Goal: Task Accomplishment & Management: Manage account settings

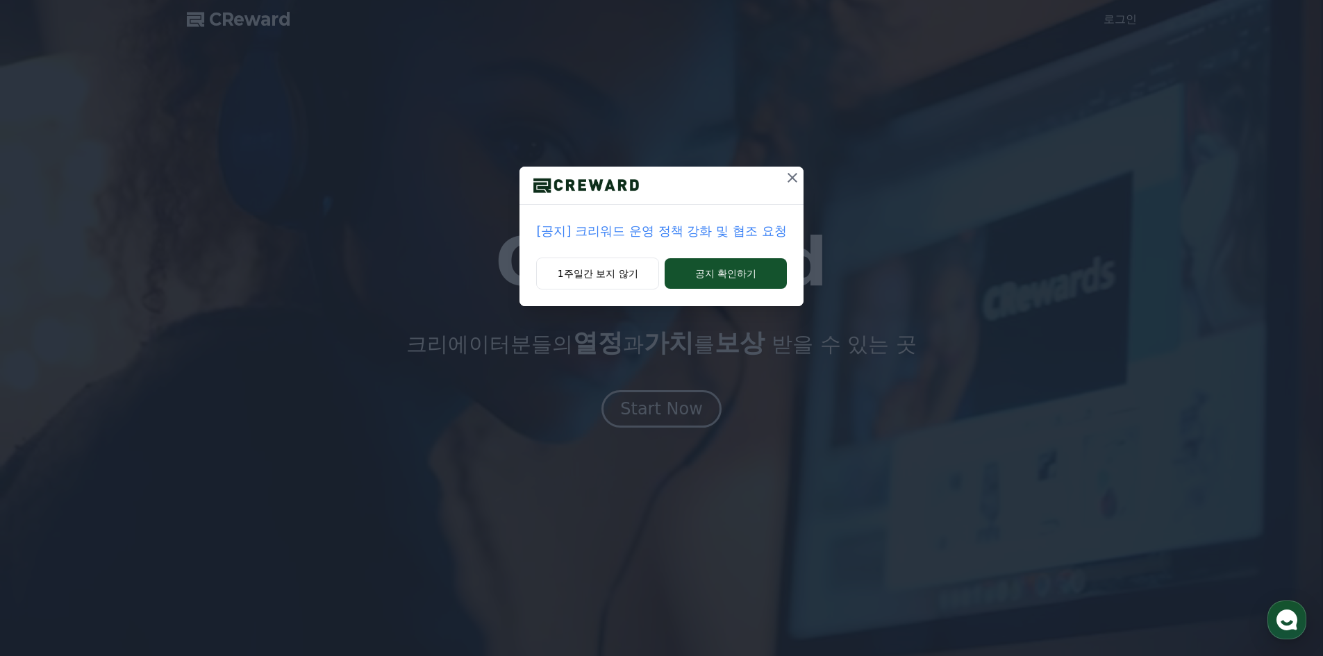
click at [691, 238] on p "[공지] 크리워드 운영 정책 강화 및 협조 요청" at bounding box center [661, 231] width 250 height 19
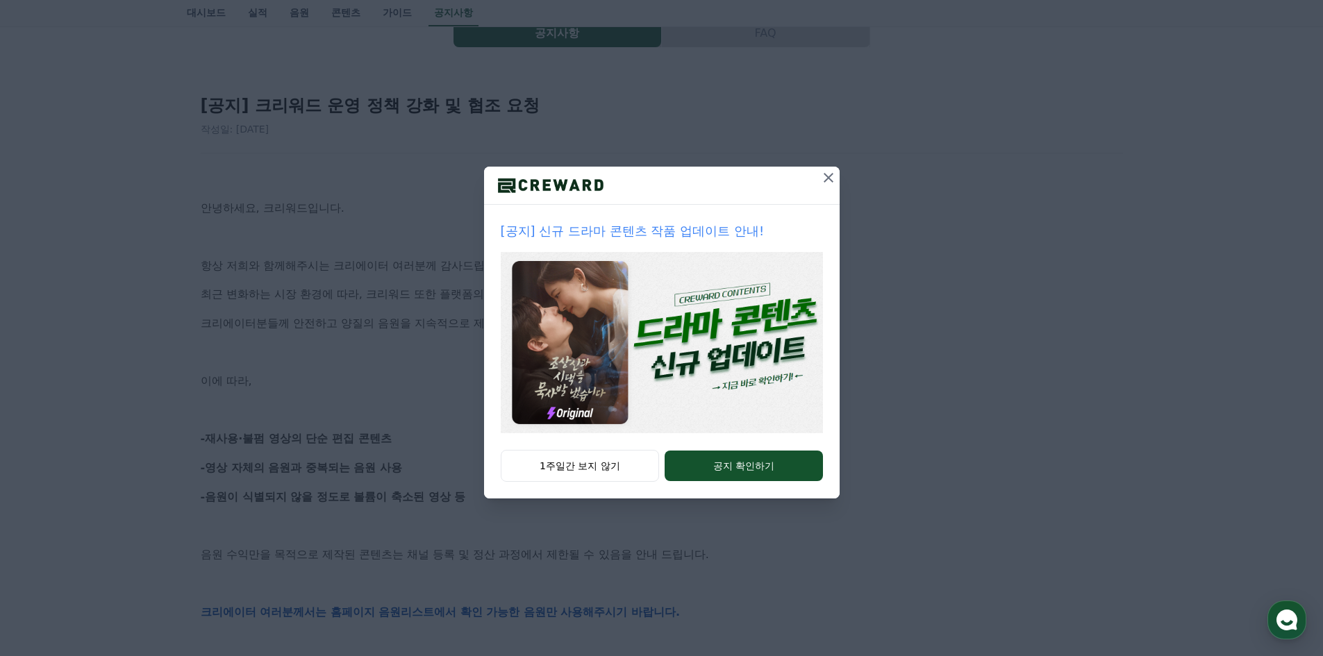
click at [824, 173] on icon at bounding box center [828, 177] width 17 height 17
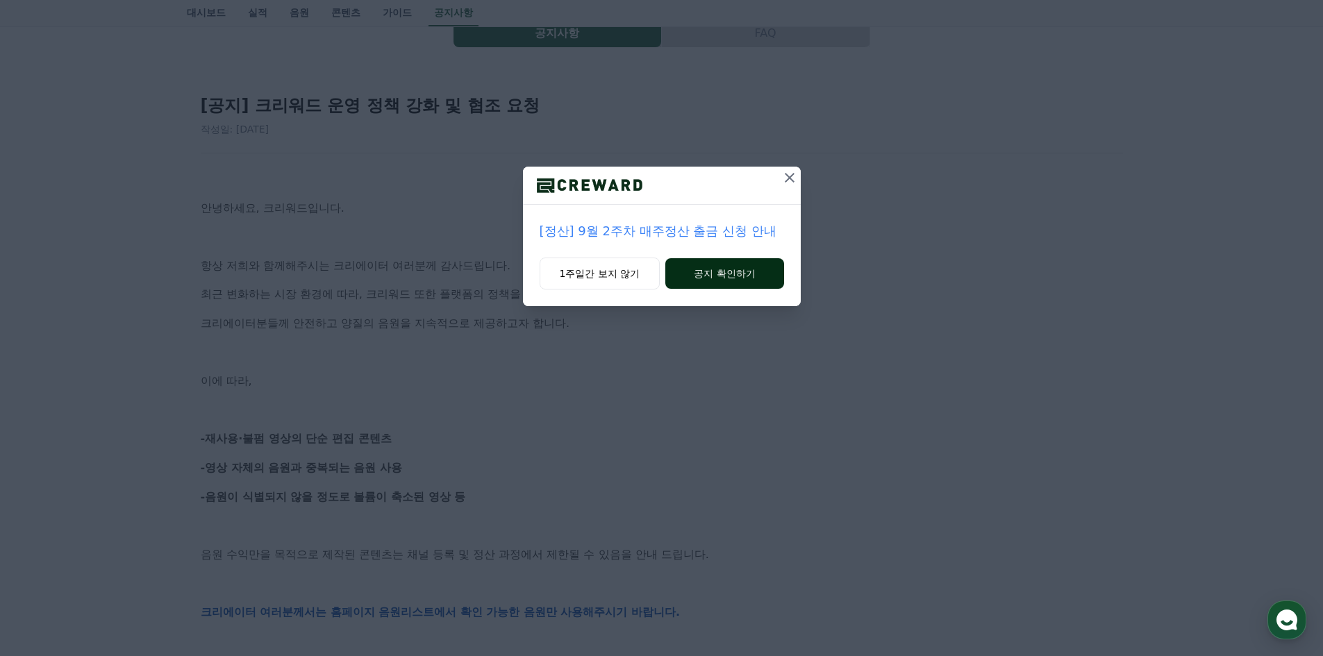
click at [704, 276] on button "공지 확인하기" at bounding box center [724, 273] width 118 height 31
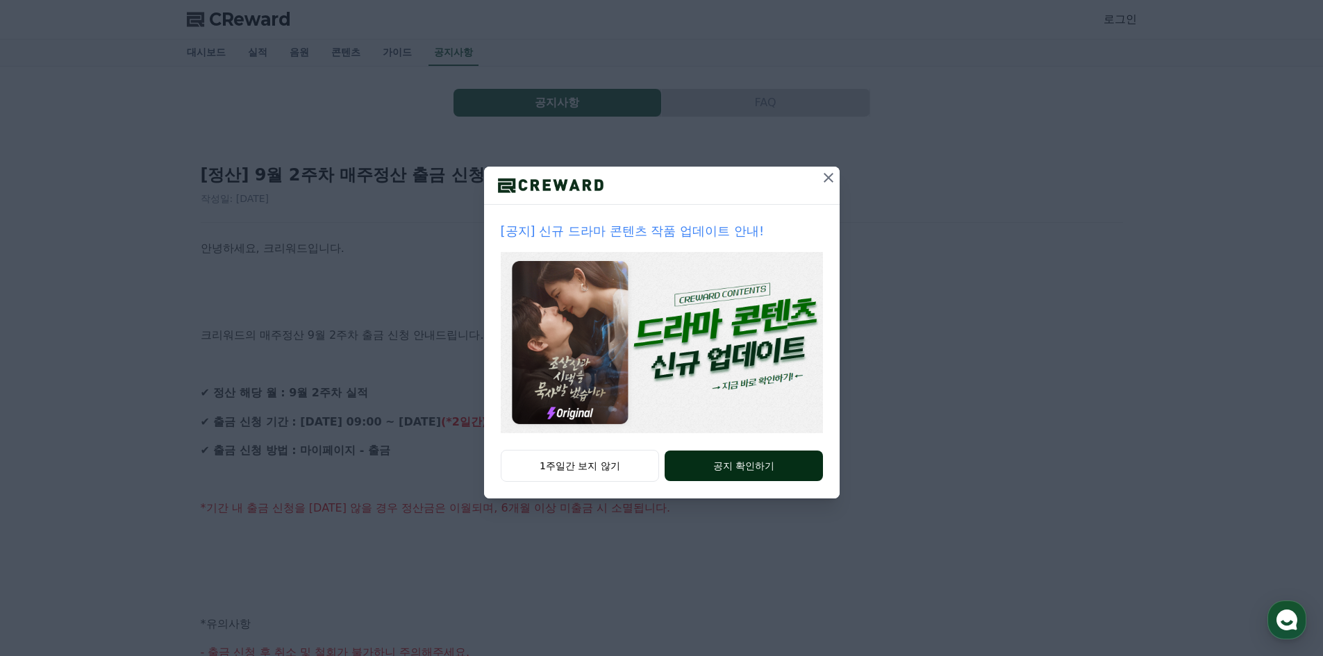
click at [722, 464] on button "공지 확인하기" at bounding box center [744, 466] width 158 height 31
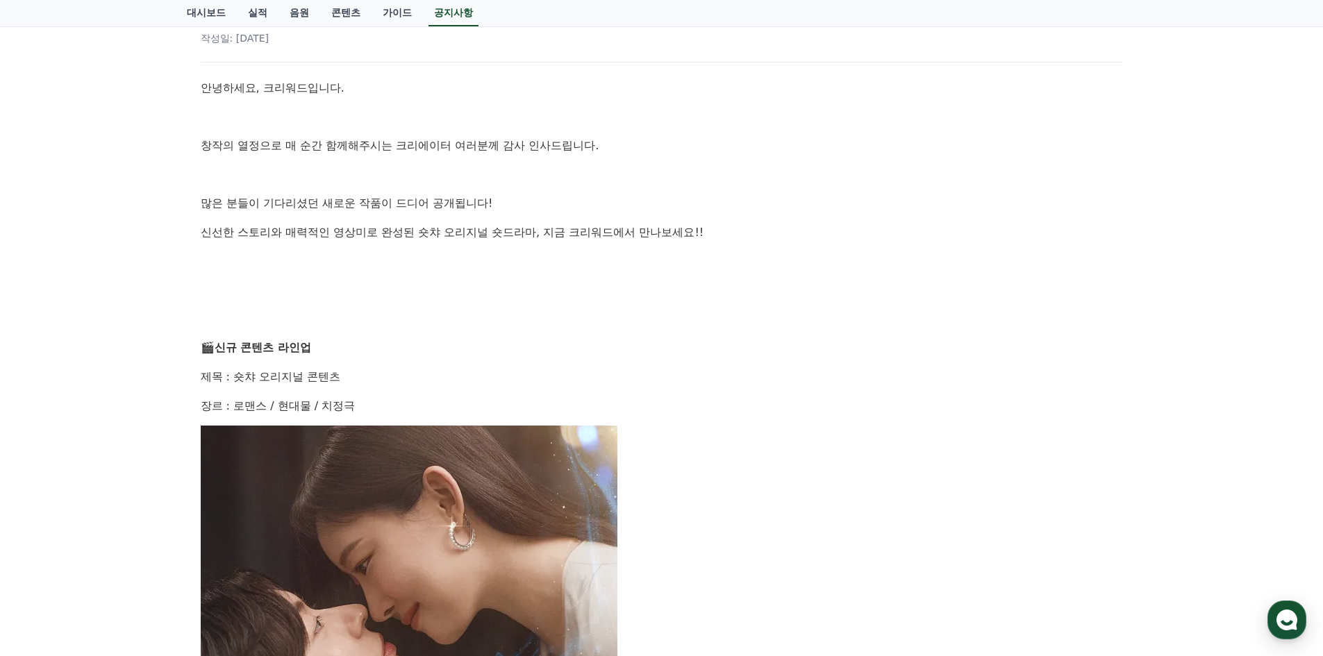
scroll to position [278, 0]
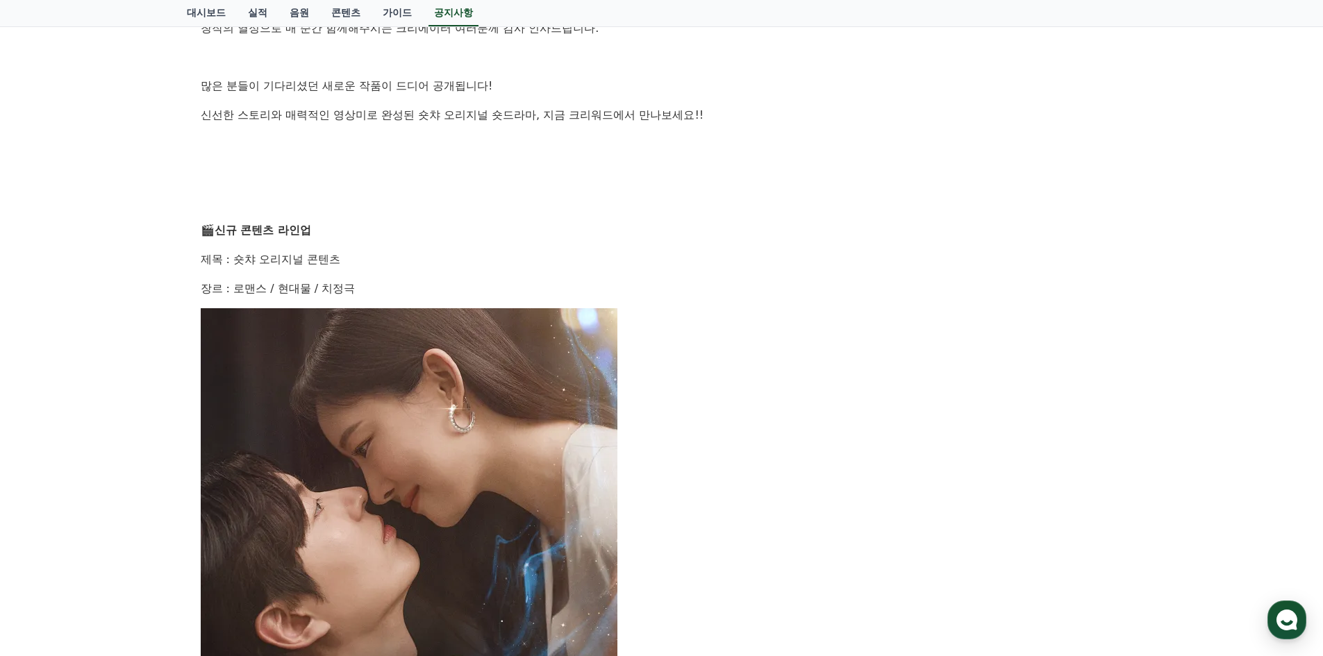
drag, startPoint x: 654, startPoint y: 126, endPoint x: 644, endPoint y: 126, distance: 10.4
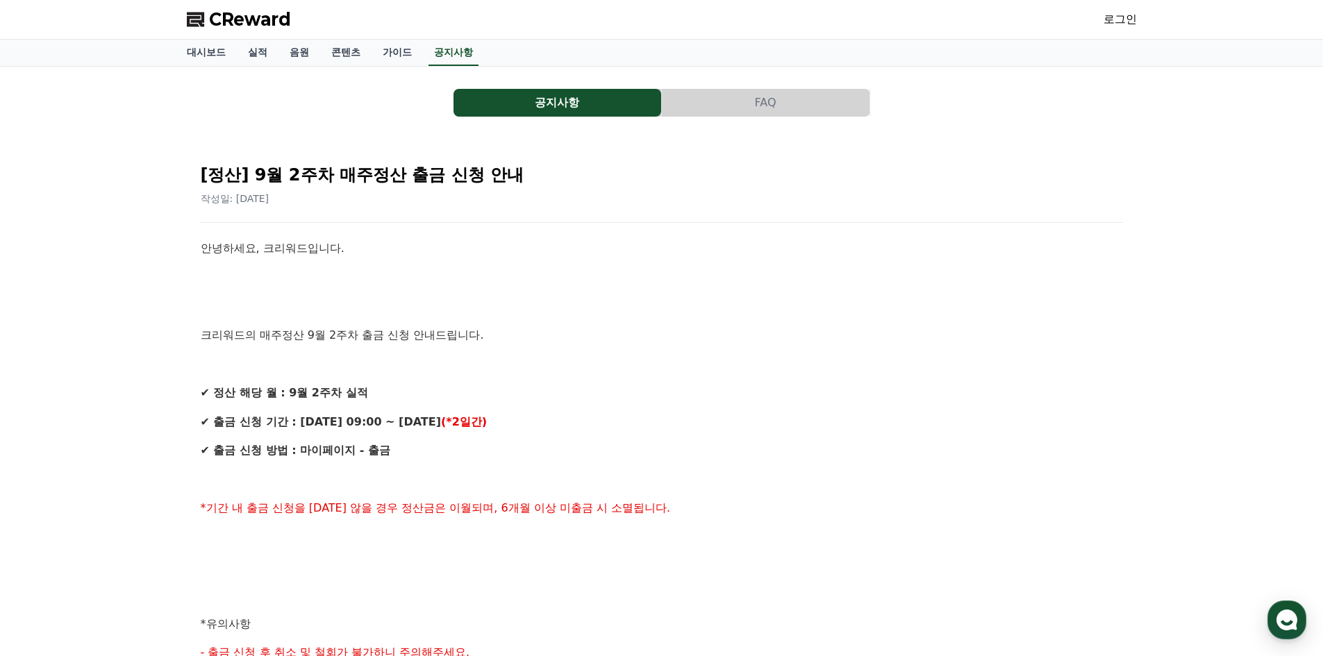
click at [282, 19] on span "CReward" at bounding box center [250, 19] width 82 height 22
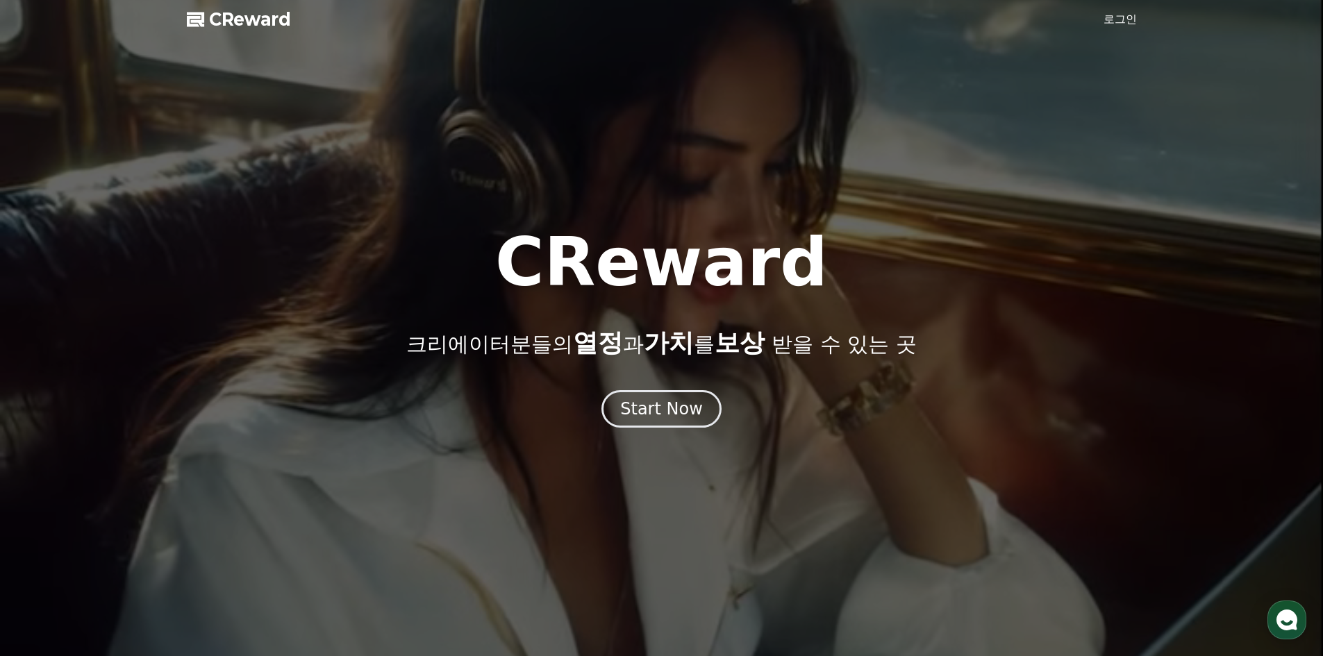
click at [1126, 24] on link "로그인" at bounding box center [1119, 19] width 33 height 17
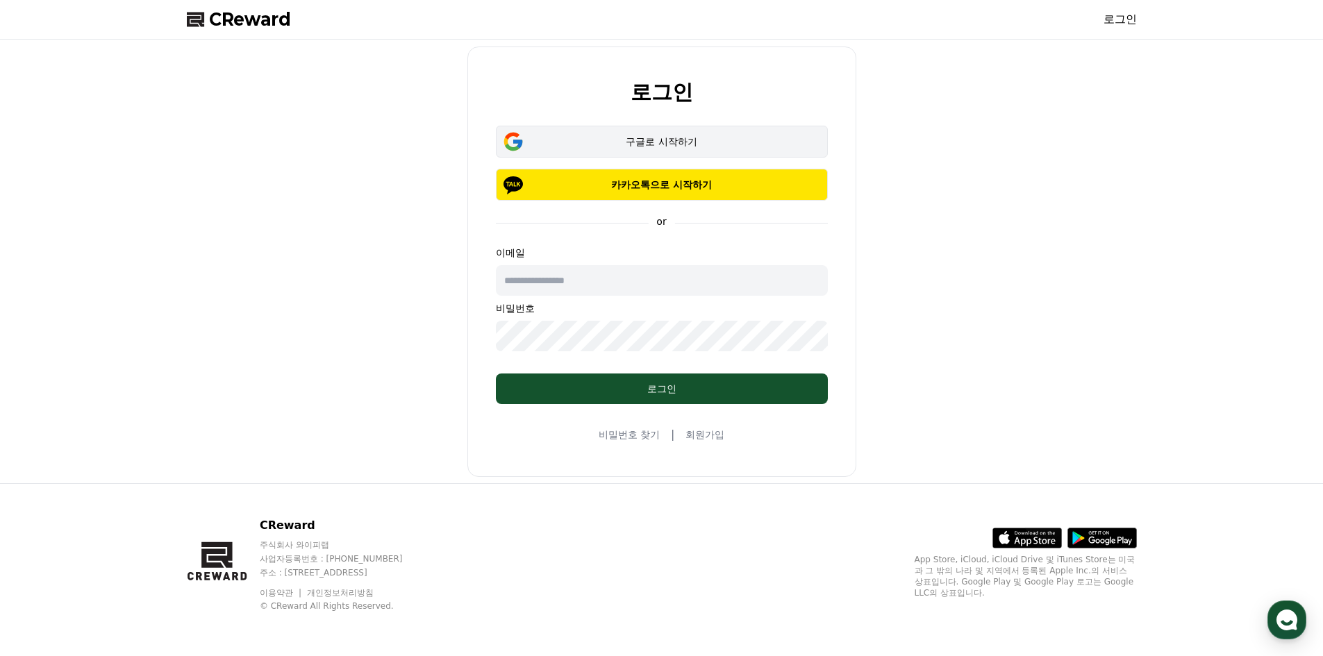
click at [650, 141] on div "구글로 시작하기" at bounding box center [662, 142] width 292 height 14
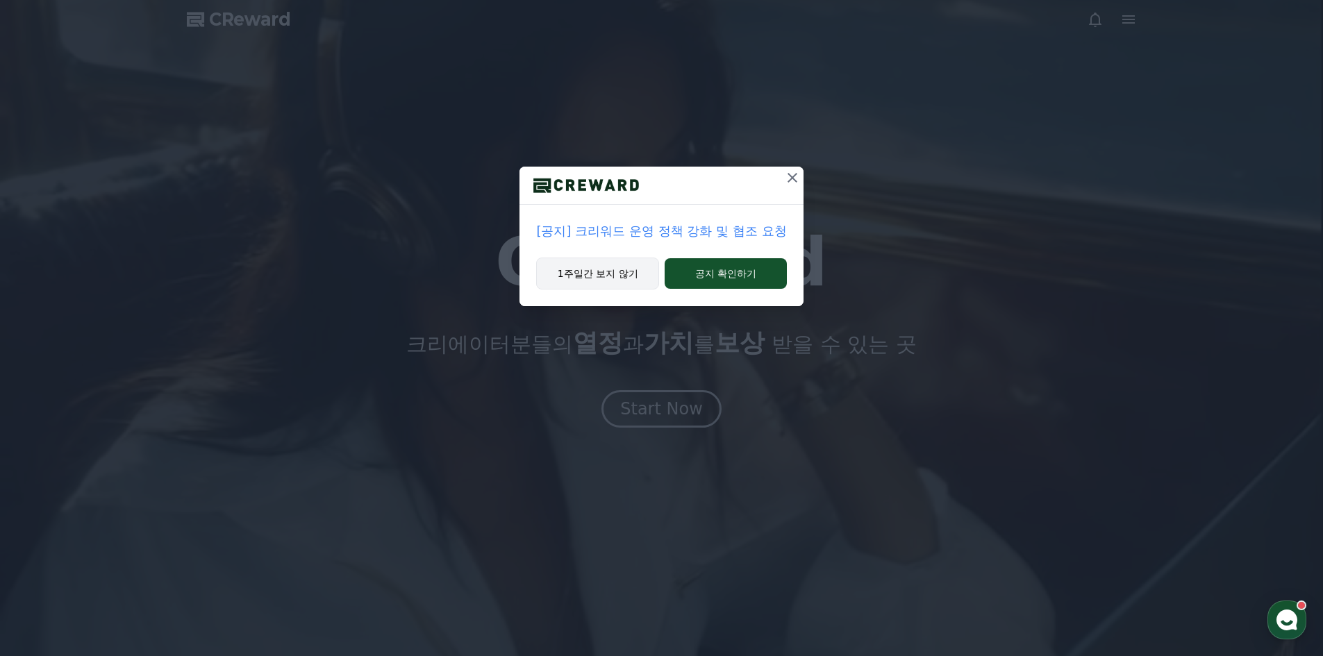
click at [645, 272] on button "1주일간 보지 않기" at bounding box center [597, 274] width 123 height 32
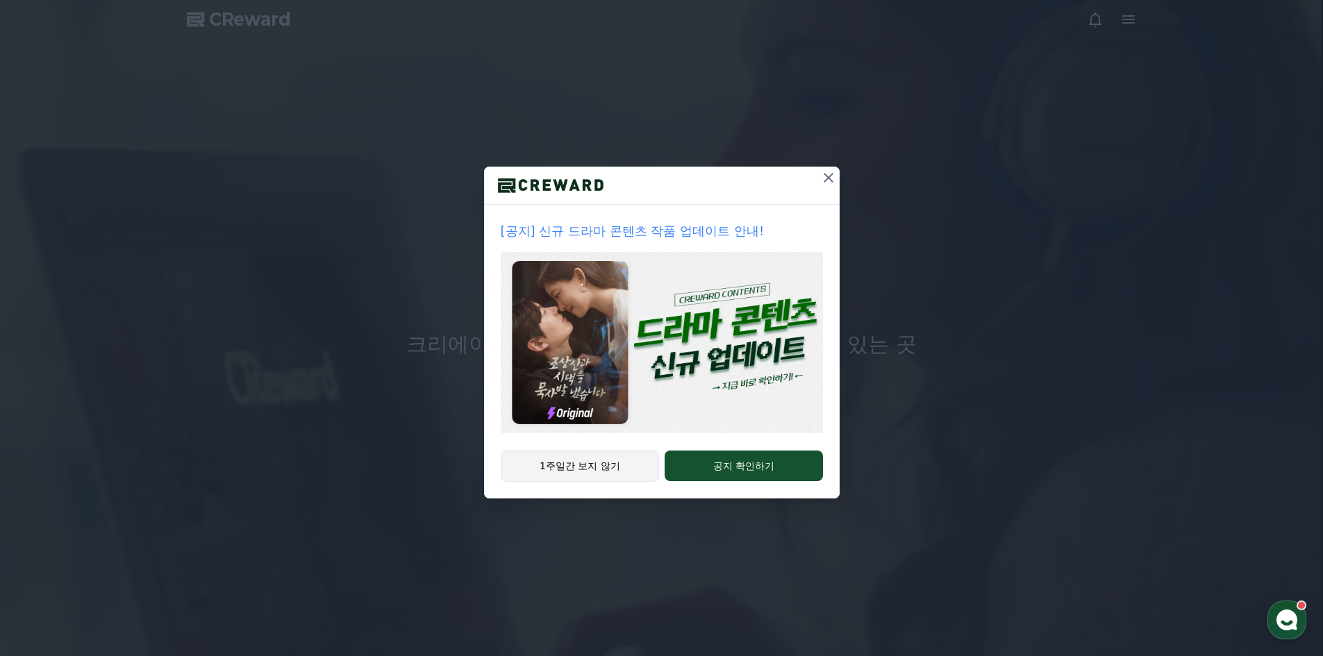
click at [607, 464] on button "1주일간 보지 않기" at bounding box center [580, 466] width 159 height 32
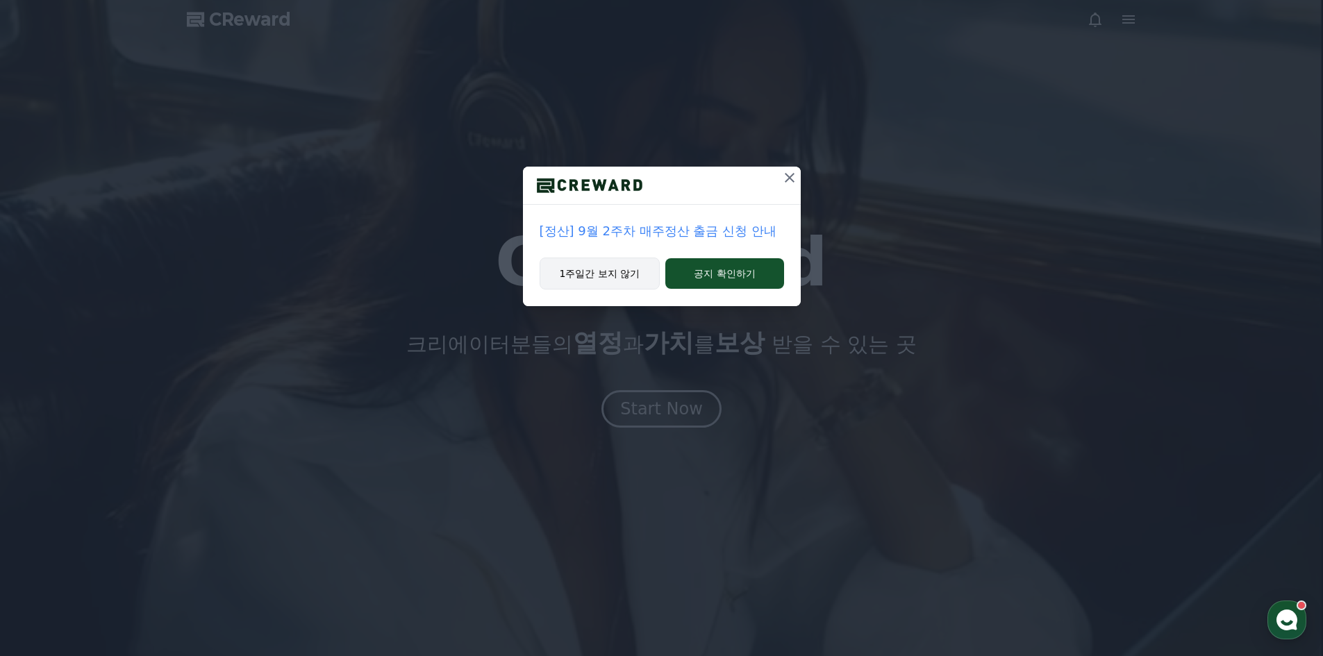
click at [609, 277] on button "1주일간 보지 않기" at bounding box center [600, 274] width 121 height 32
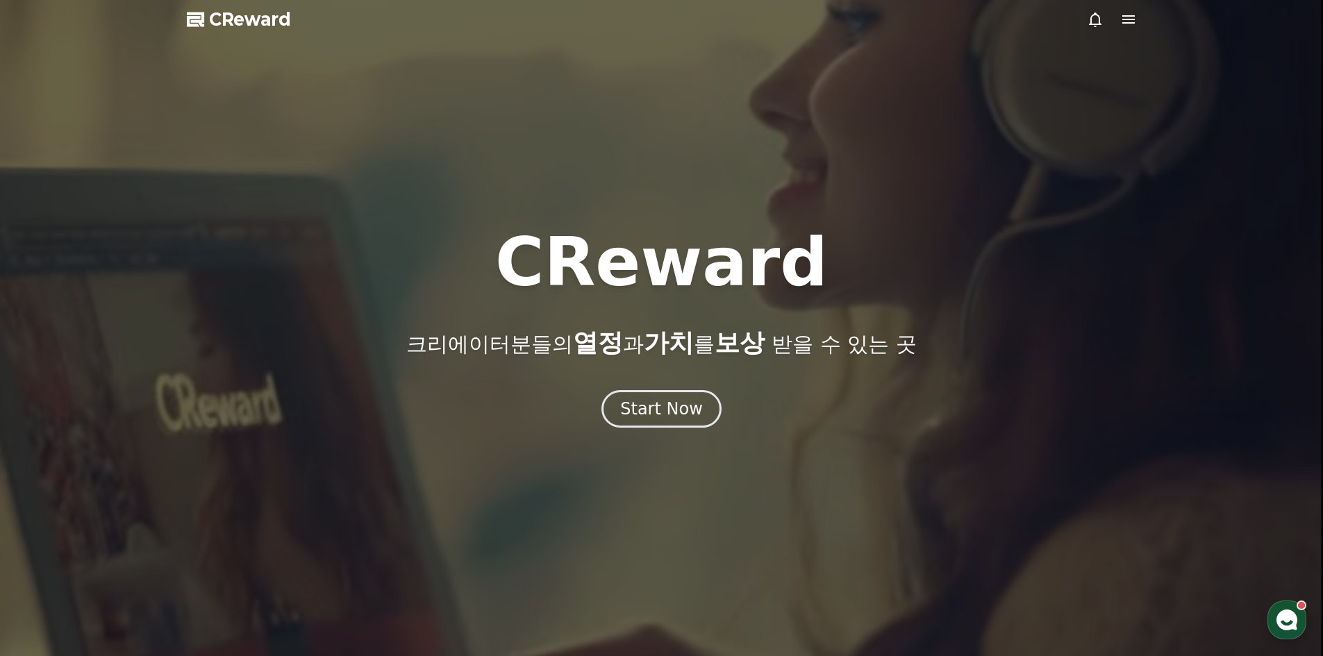
click at [643, 363] on div "CReward 크리에이터분들의 열정 과 가치 를 보상 받을 수 있는 곳 Start Now" at bounding box center [661, 328] width 1323 height 199
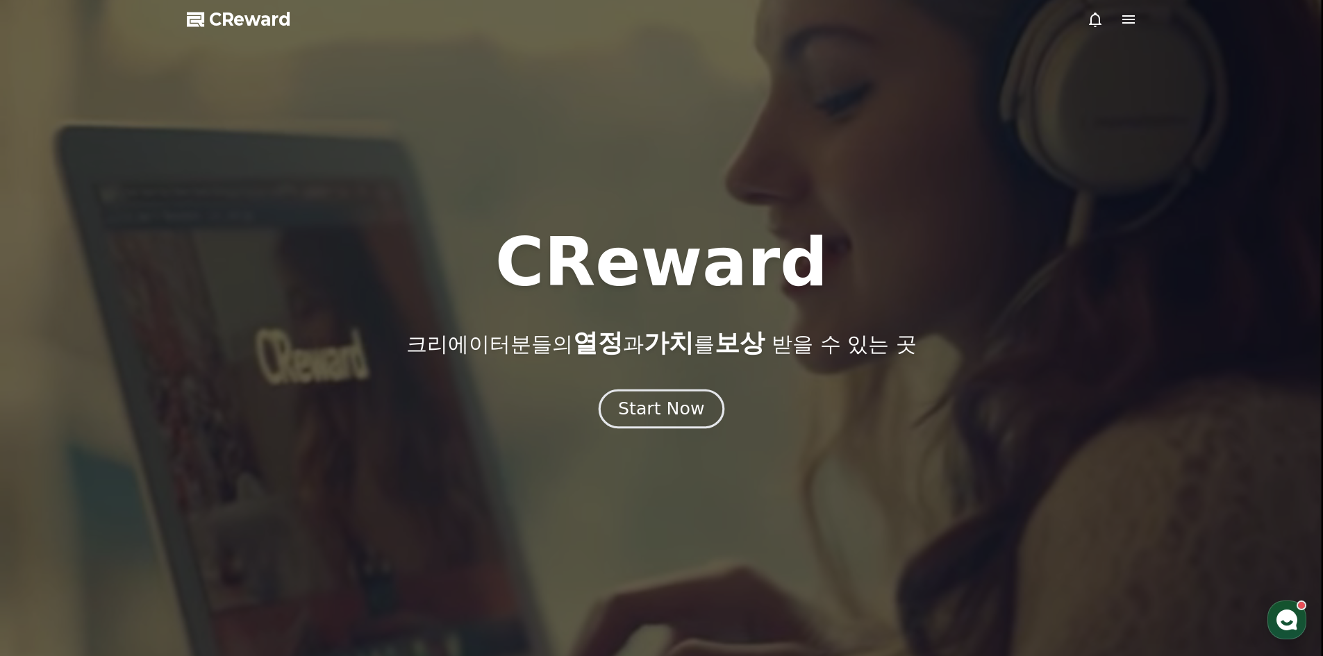
click at [665, 413] on div "Start Now" at bounding box center [661, 409] width 86 height 24
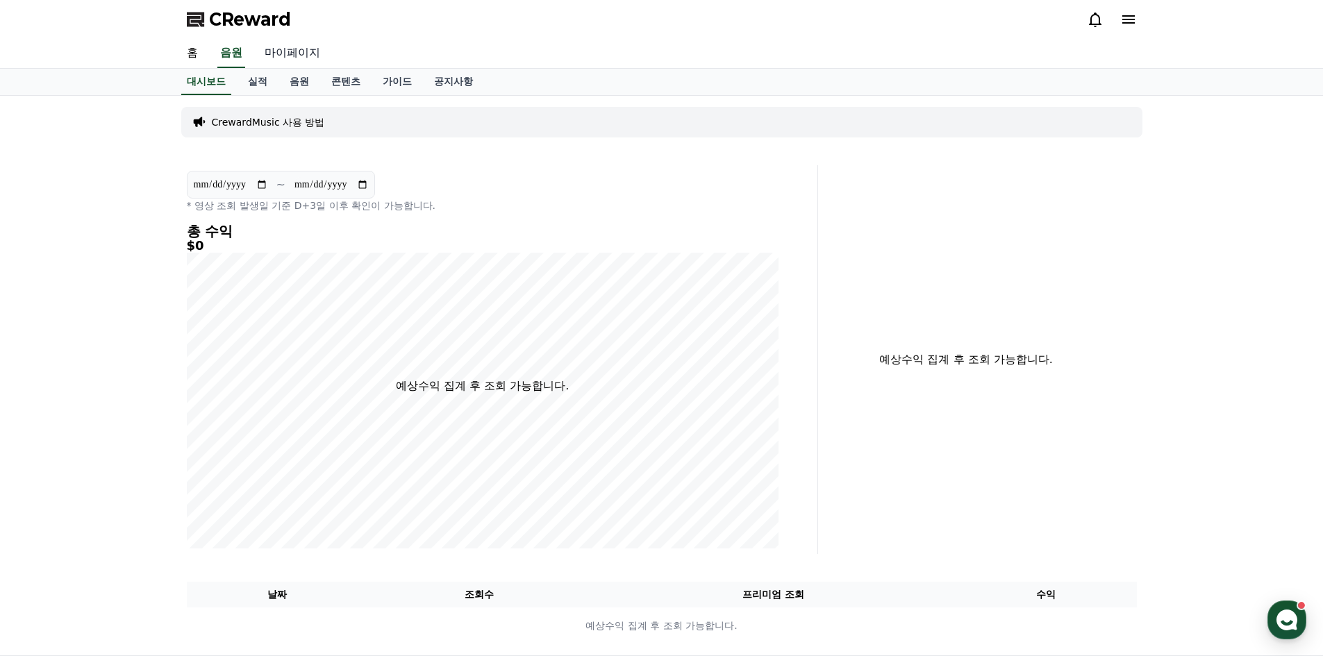
click at [285, 56] on link "마이페이지" at bounding box center [292, 53] width 78 height 29
select select "**********"
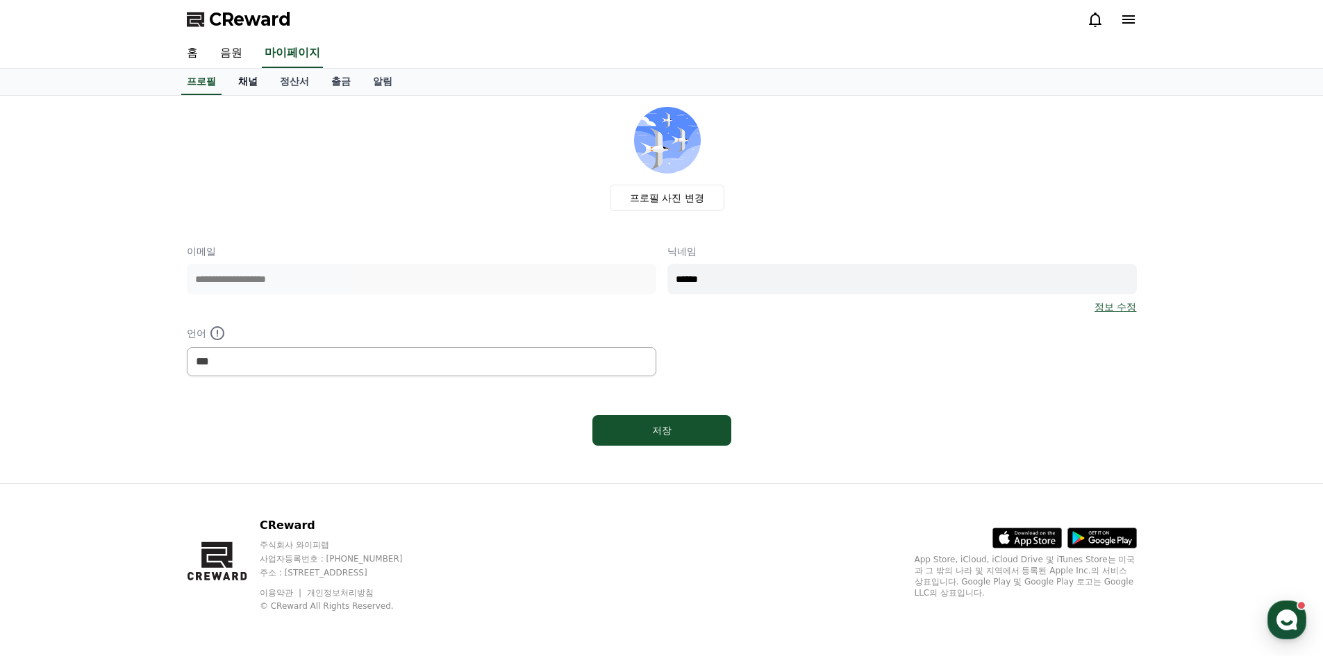
click at [244, 81] on link "채널" at bounding box center [248, 82] width 42 height 26
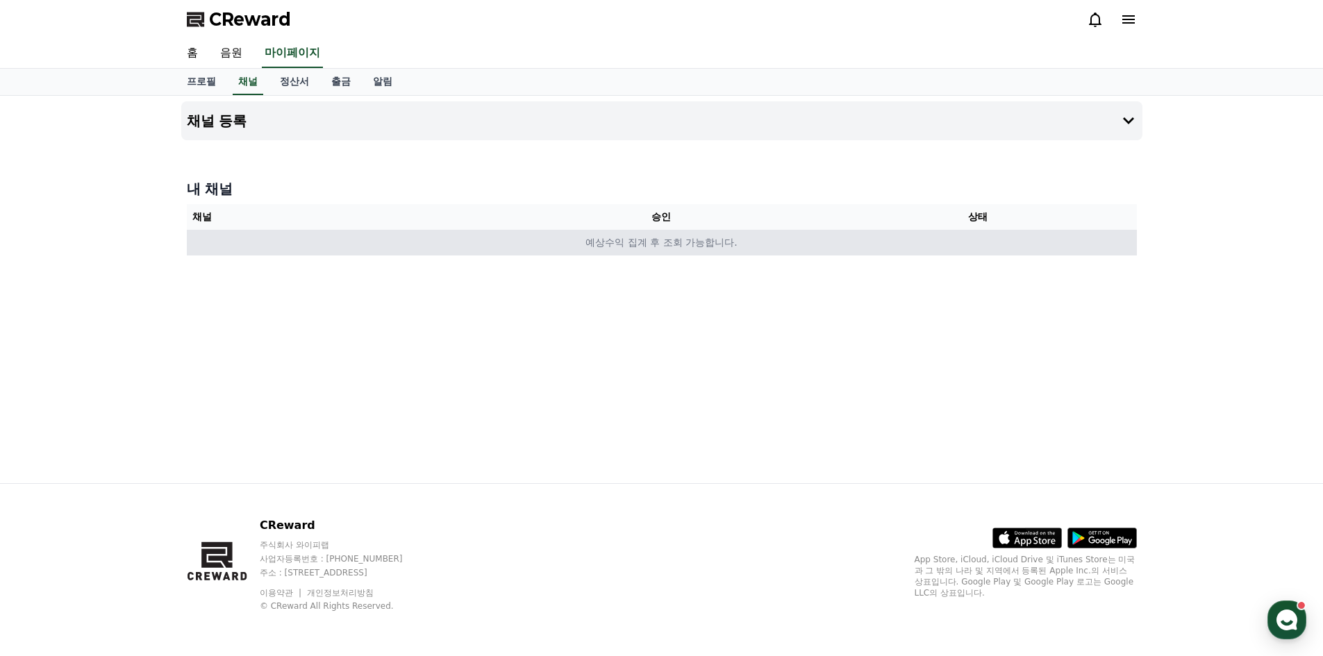
drag, startPoint x: 646, startPoint y: 248, endPoint x: 685, endPoint y: 248, distance: 39.6
click at [685, 247] on td "예상수익 집계 후 조회 가능합니다." at bounding box center [662, 243] width 950 height 26
click at [678, 253] on td "예상수익 집계 후 조회 가능합니다." at bounding box center [662, 243] width 950 height 26
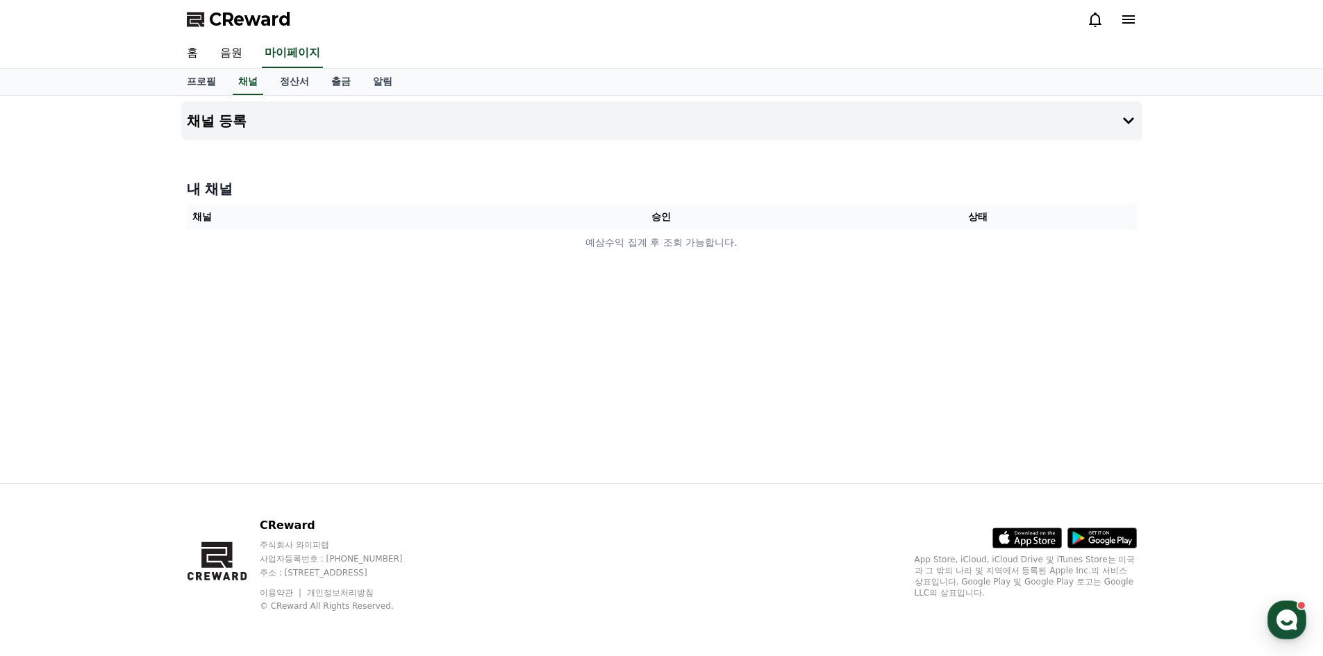
click at [399, 263] on div "채널 등록 내 채널 채널 승인 상태 예상수익 집계 후 조회 가능합니다." at bounding box center [662, 290] width 972 height 388
click at [267, 117] on button "채널 등록" at bounding box center [661, 120] width 961 height 39
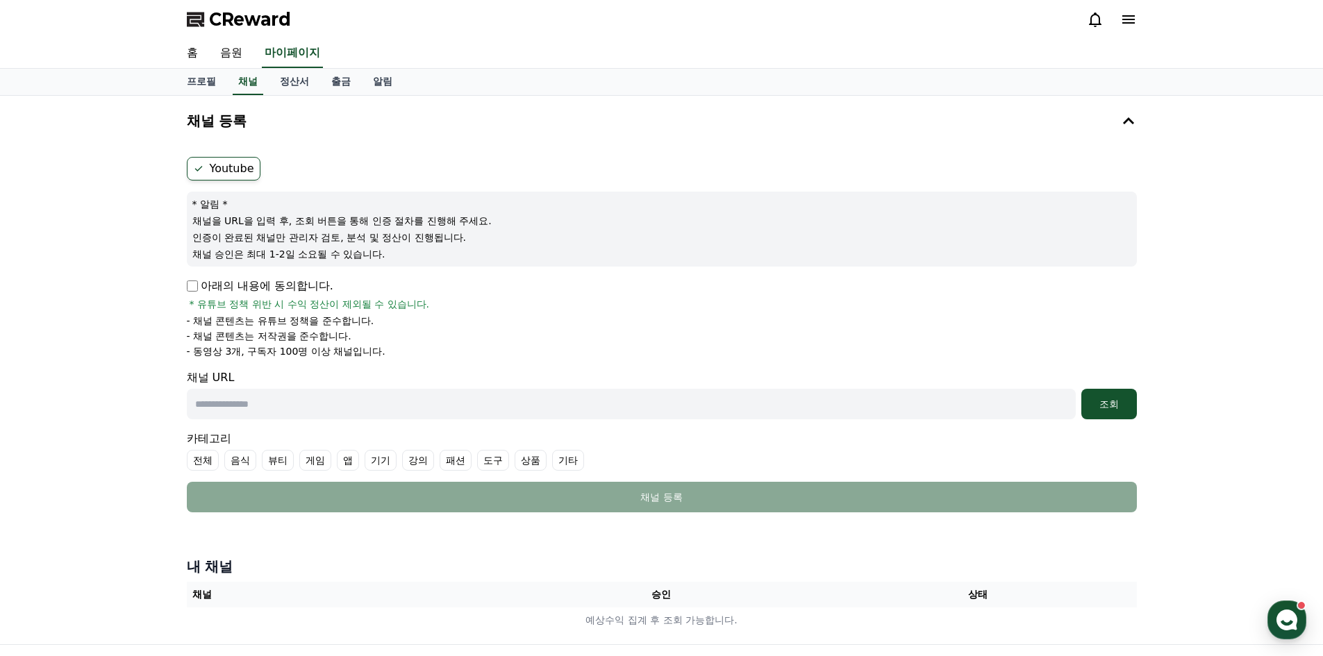
click at [229, 340] on p "- 채널 콘텐츠는 저작권을 준수합니다." at bounding box center [269, 336] width 165 height 14
drag, startPoint x: 213, startPoint y: 325, endPoint x: 351, endPoint y: 374, distance: 147.4
click at [351, 374] on form "Youtube * 알림 * 채널을 URL을 입력 후, 조회 버튼을 통해 인증 절차를 진행해 주세요. 인증이 완료된 채널만 관리자 검토, 분석 …" at bounding box center [662, 335] width 950 height 356
click at [351, 374] on div "채널 URL 조회" at bounding box center [662, 394] width 950 height 50
click at [276, 402] on input "text" at bounding box center [631, 404] width 889 height 31
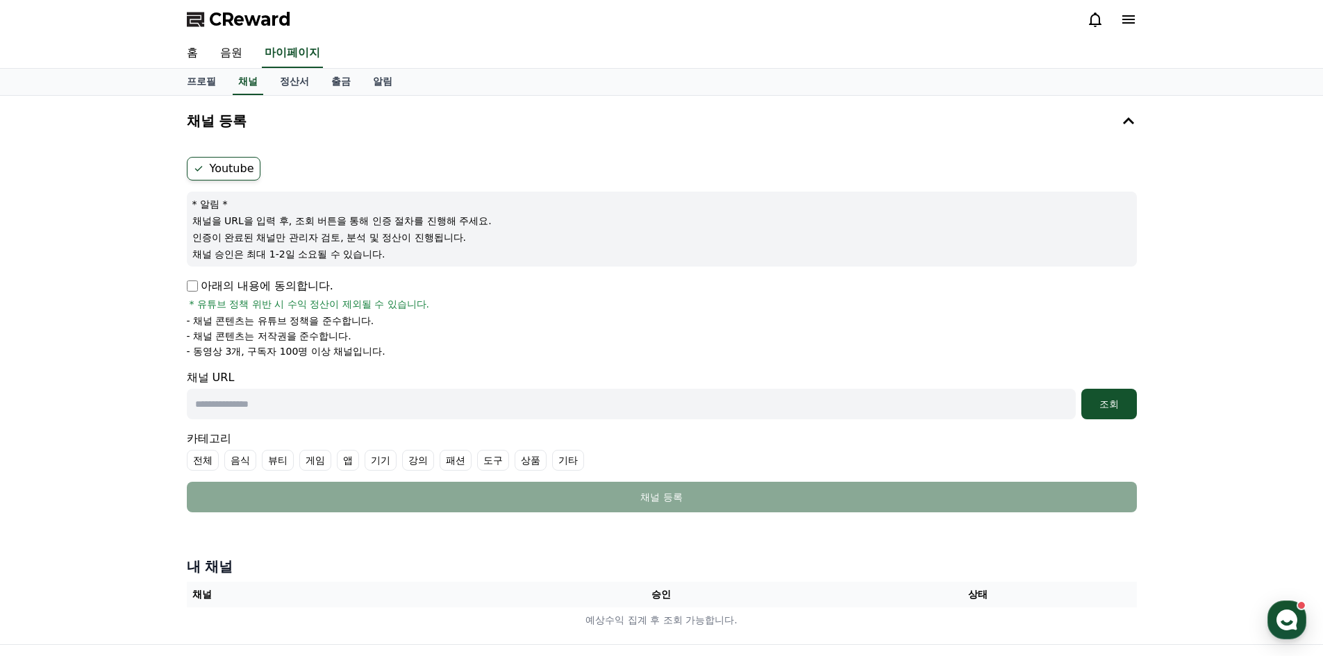
paste input "**********"
click at [1118, 400] on div "조회" at bounding box center [1109, 404] width 44 height 14
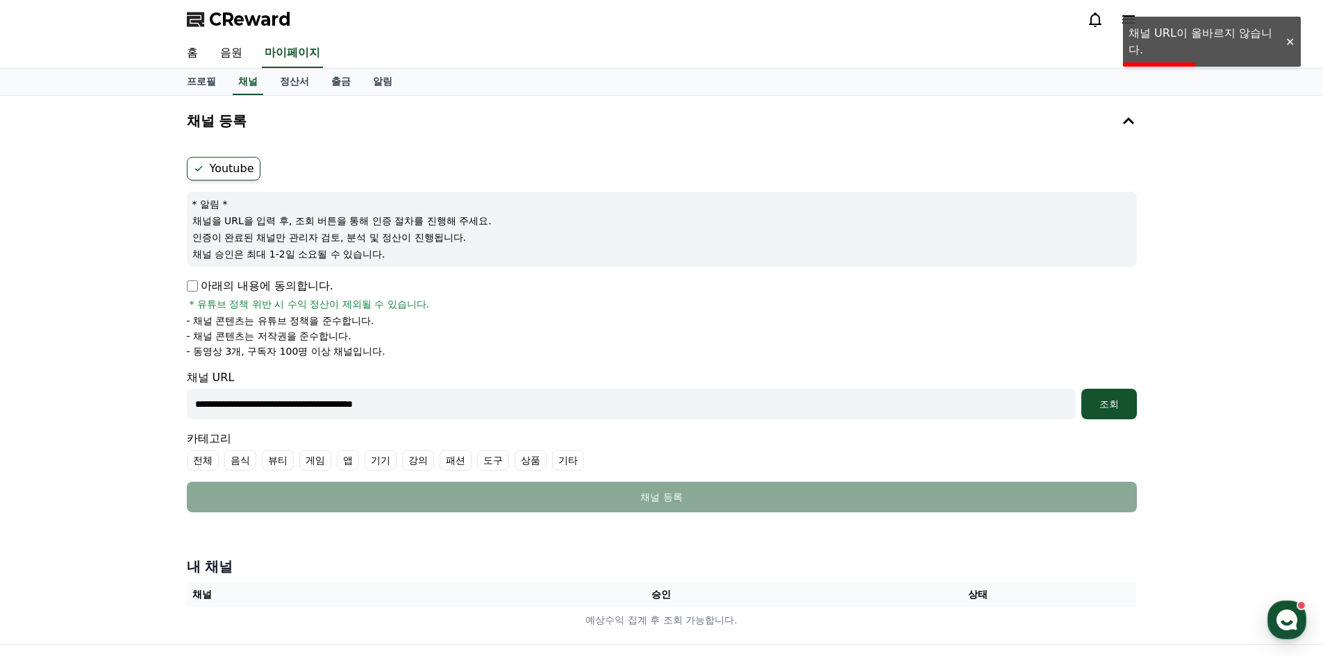
click at [572, 391] on input "**********" at bounding box center [631, 404] width 889 height 31
drag, startPoint x: 581, startPoint y: 408, endPoint x: 167, endPoint y: 409, distance: 413.9
click at [0, 401] on div "**********" at bounding box center [661, 370] width 1323 height 549
paste input "**********"
type input "**********"
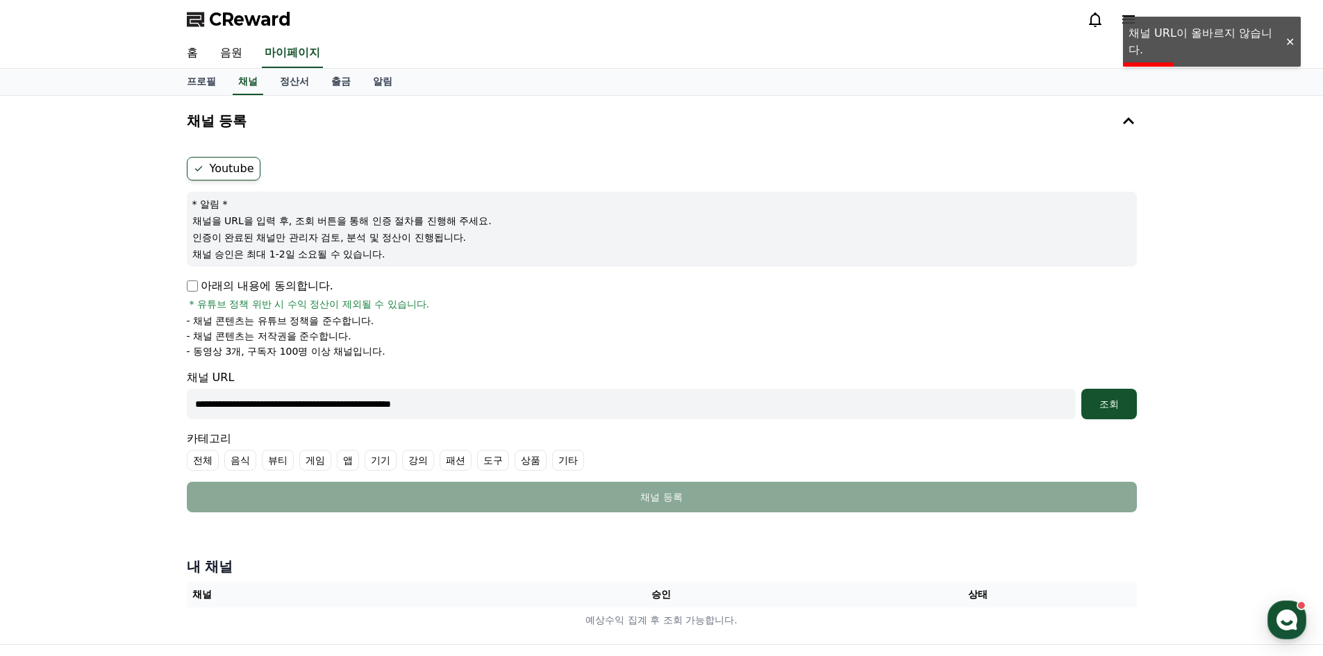
click at [964, 326] on li "- 채널 콘텐츠는 유튜브 정책을 준수합니다." at bounding box center [662, 321] width 950 height 14
click at [1110, 401] on div "조회" at bounding box center [1109, 404] width 44 height 14
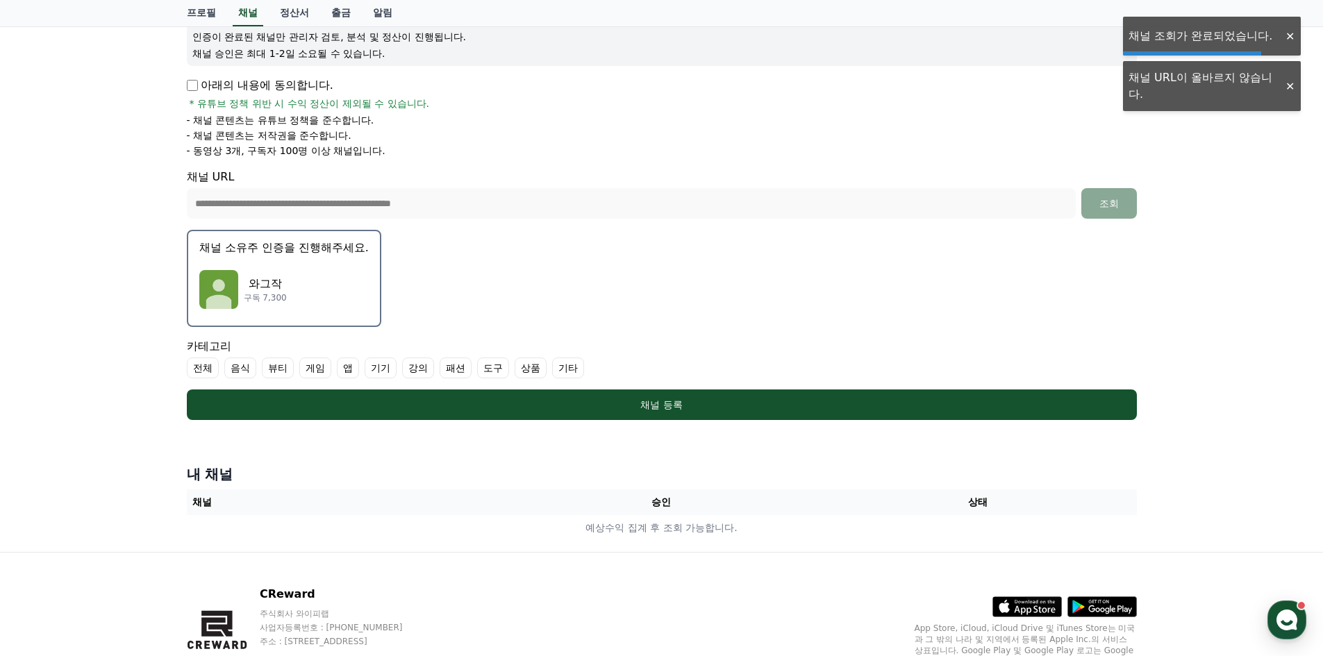
scroll to position [208, 0]
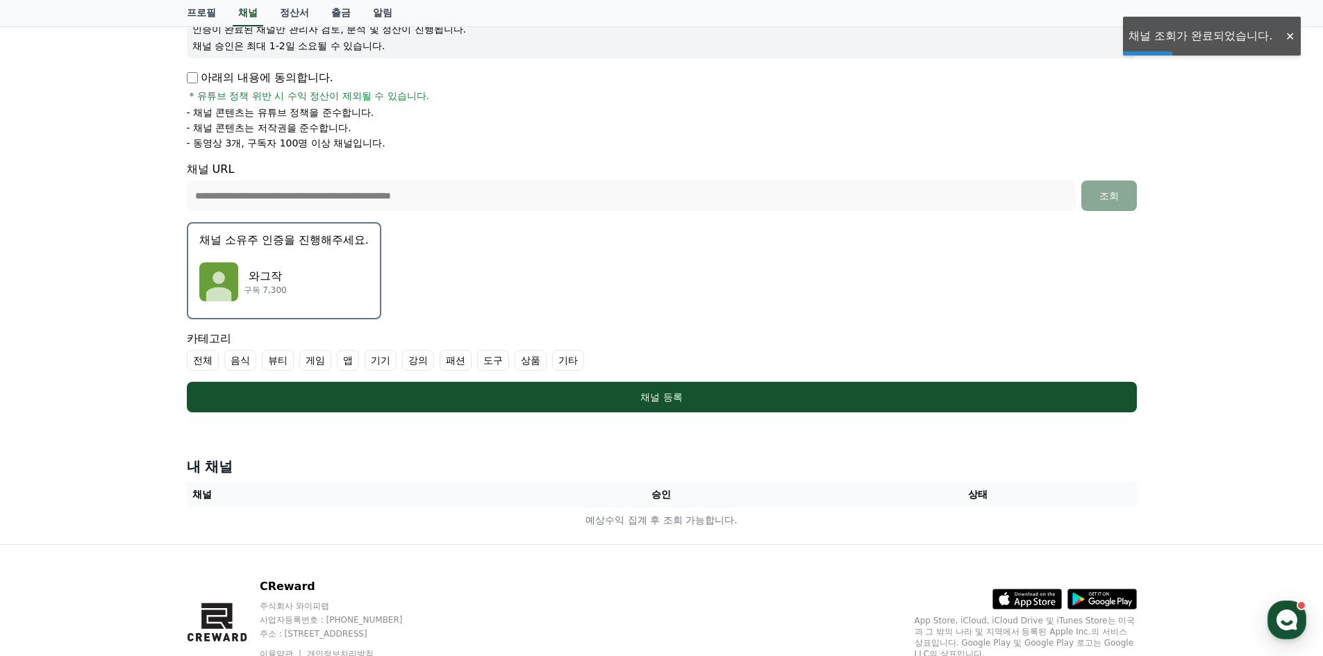
click at [222, 293] on img "button" at bounding box center [218, 282] width 39 height 39
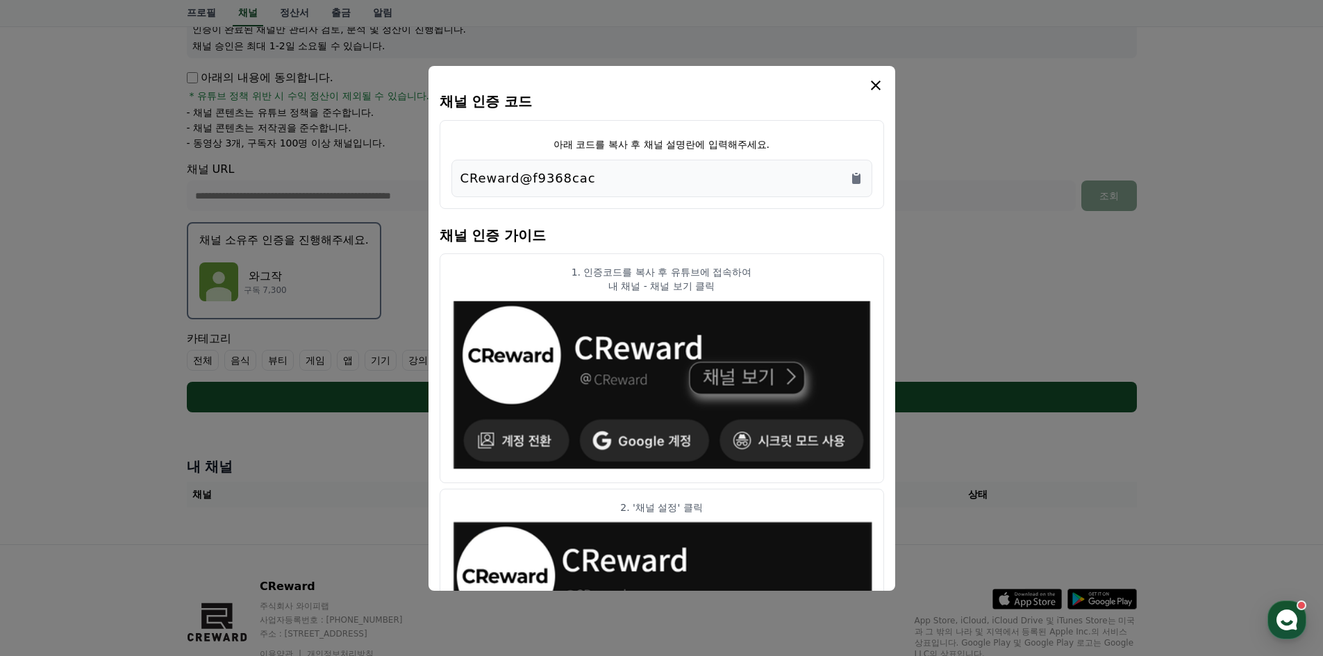
drag, startPoint x: 590, startPoint y: 183, endPoint x: 456, endPoint y: 176, distance: 134.2
click at [451, 177] on div "CReward@f9368cac" at bounding box center [661, 179] width 421 height 38
copy p "CReward@f9368cac"
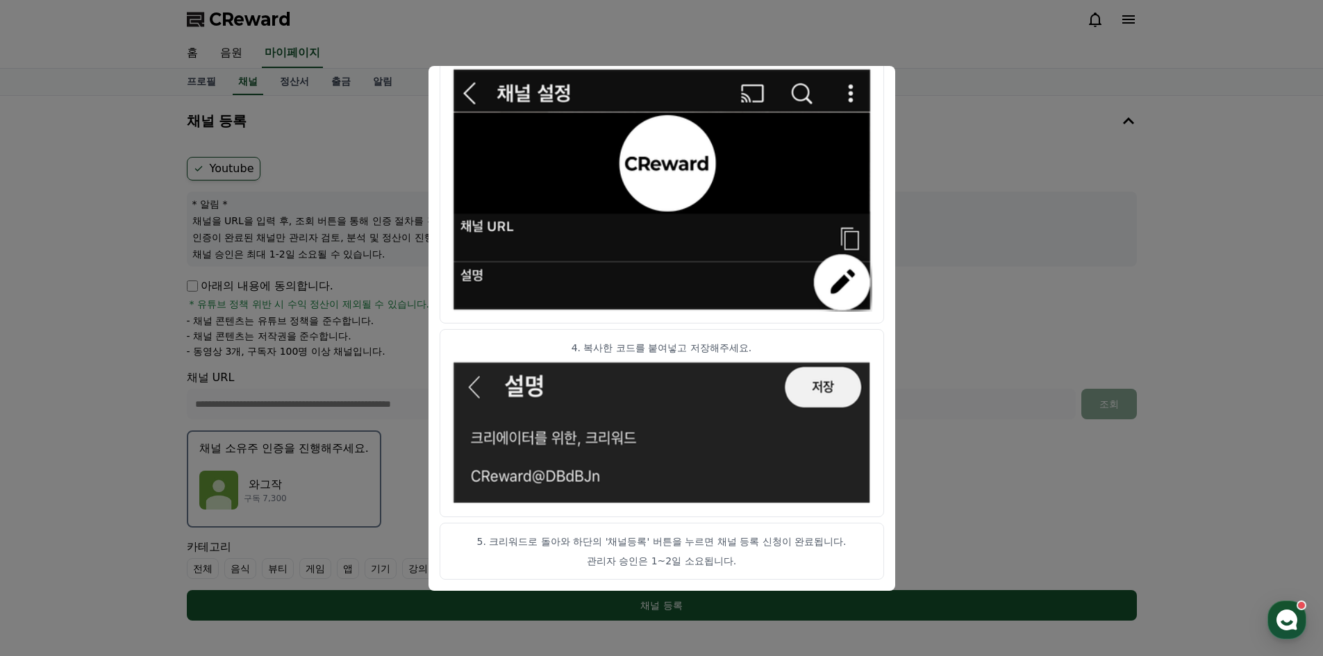
scroll to position [269, 0]
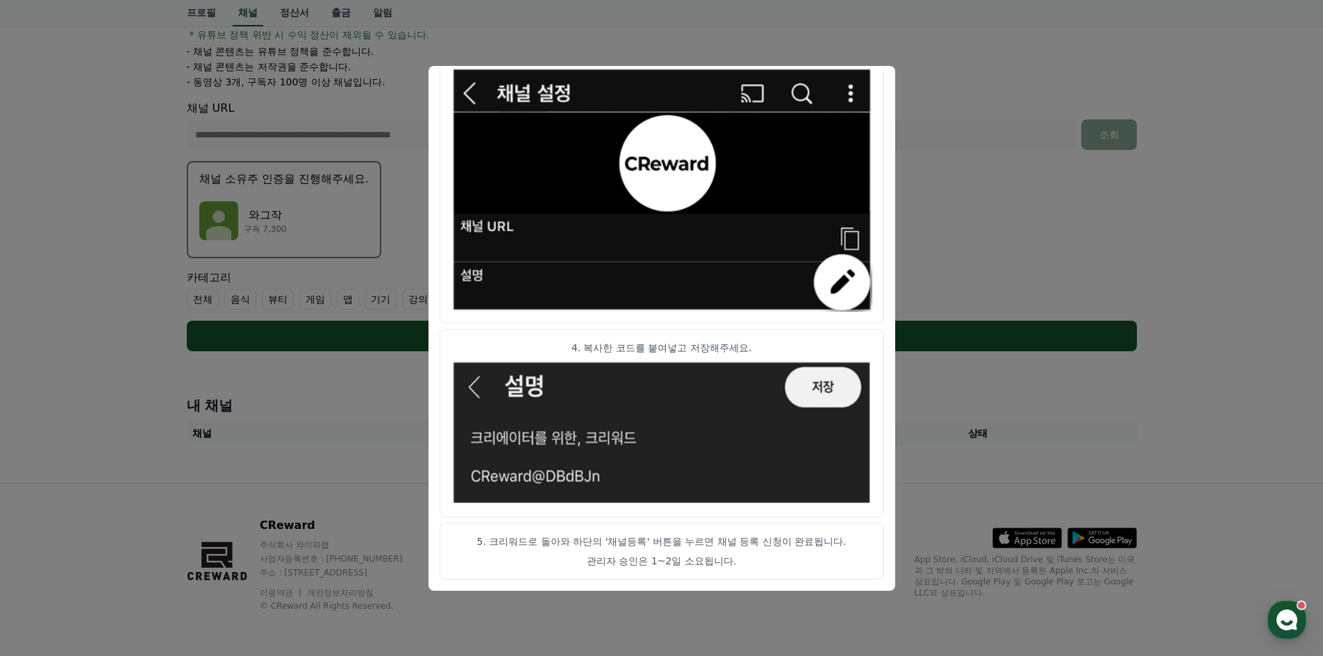
click at [919, 94] on button "close modal" at bounding box center [661, 328] width 1323 height 656
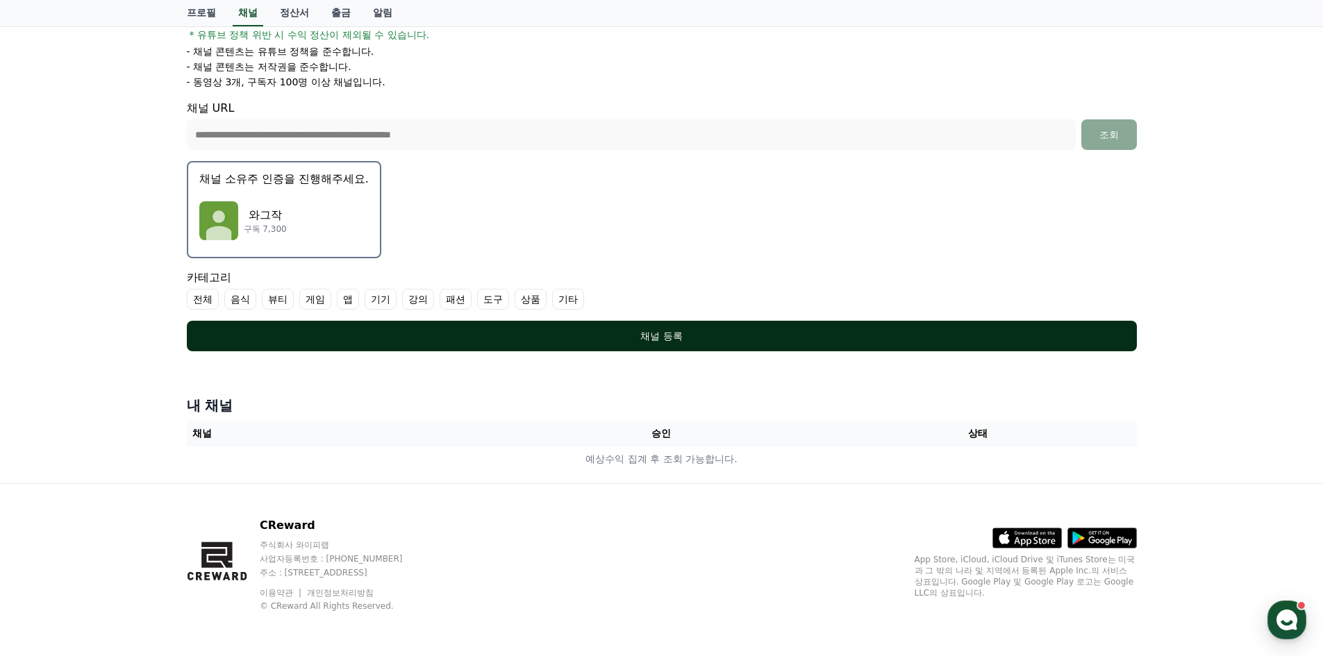
click at [733, 343] on button "채널 등록" at bounding box center [662, 336] width 950 height 31
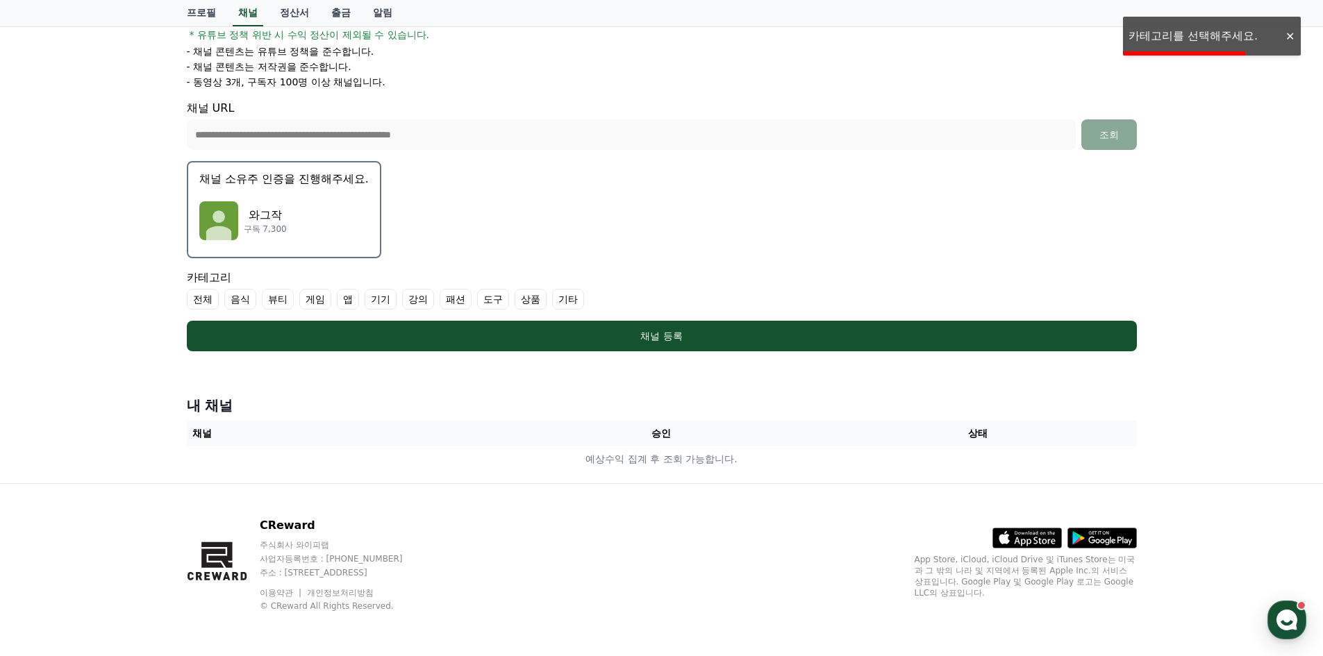
click at [208, 298] on label "전체" at bounding box center [203, 299] width 32 height 21
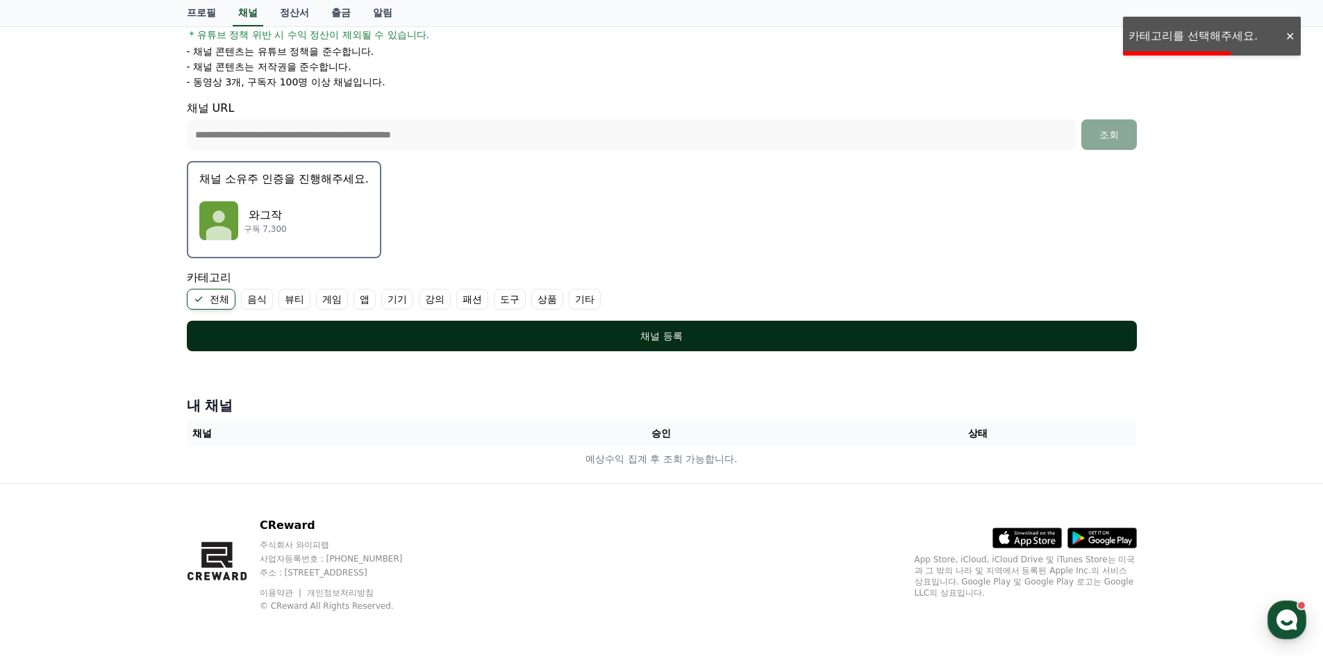
click at [362, 328] on button "채널 등록" at bounding box center [662, 336] width 950 height 31
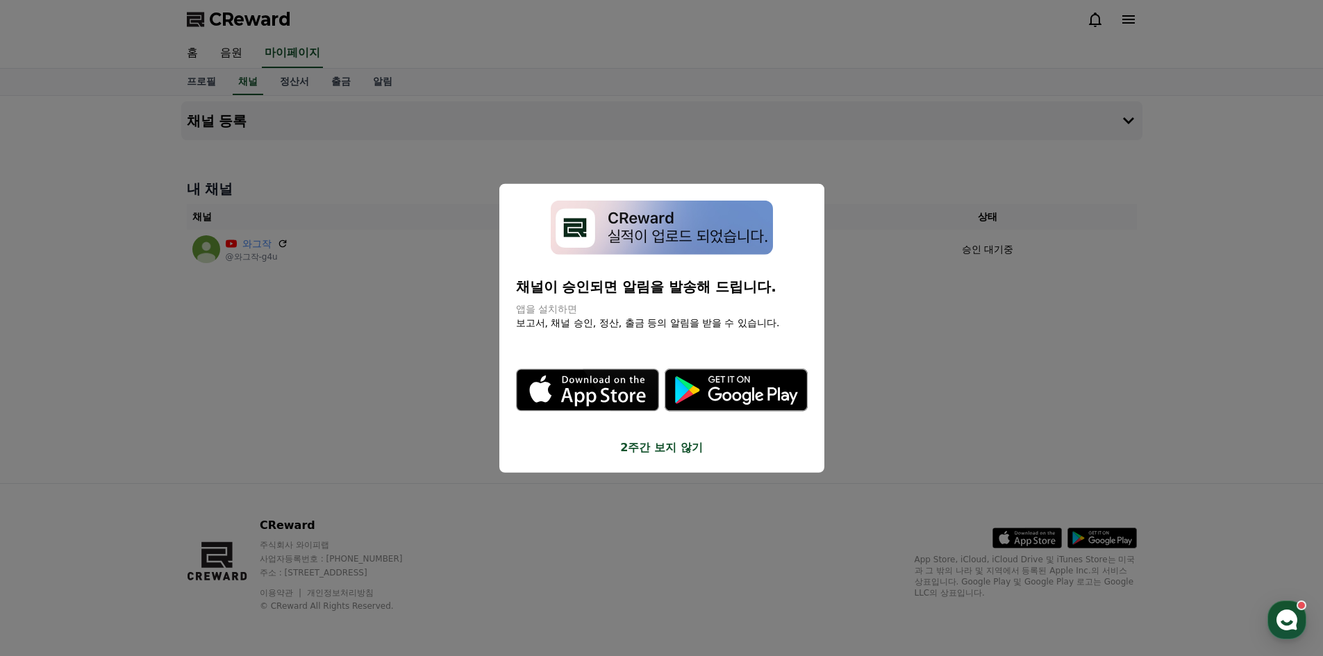
click at [656, 442] on button "2주간 보지 않기" at bounding box center [662, 448] width 292 height 17
click at [276, 366] on div "채널 등록 내 채널 채널 승인 상태 와그작 @와그작-g4u - 승인 대기중" at bounding box center [662, 290] width 972 height 388
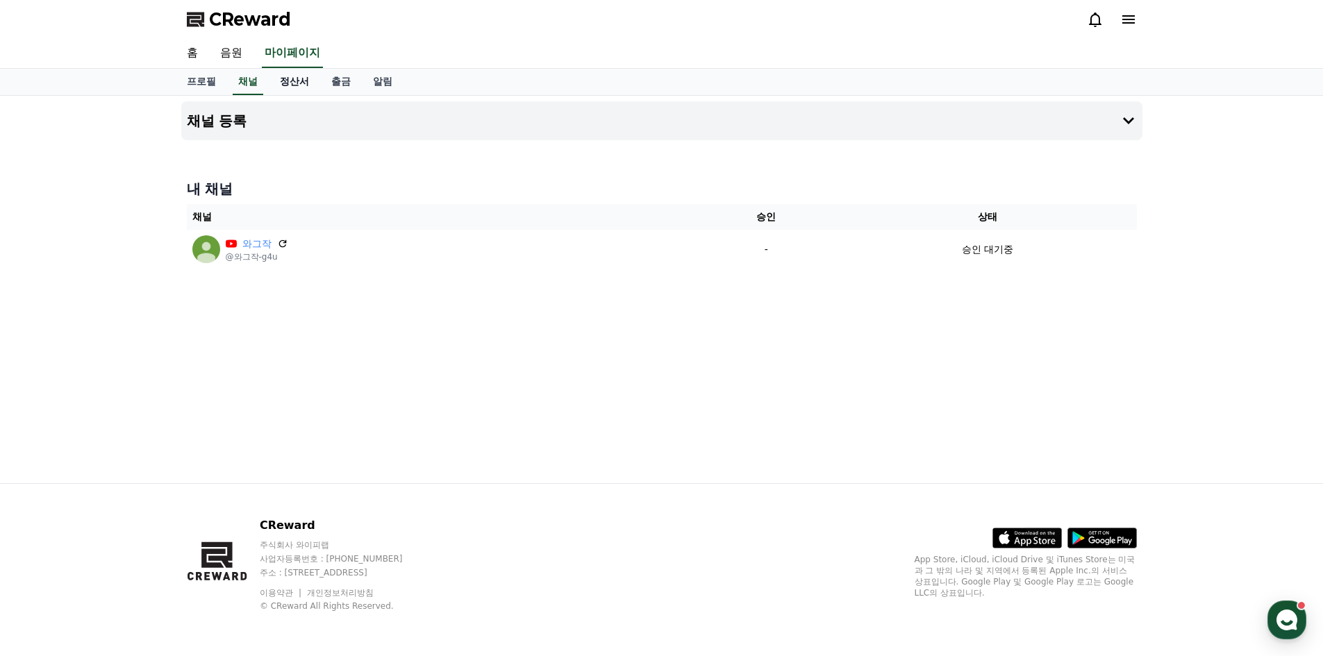
click at [293, 86] on link "정산서" at bounding box center [294, 82] width 51 height 26
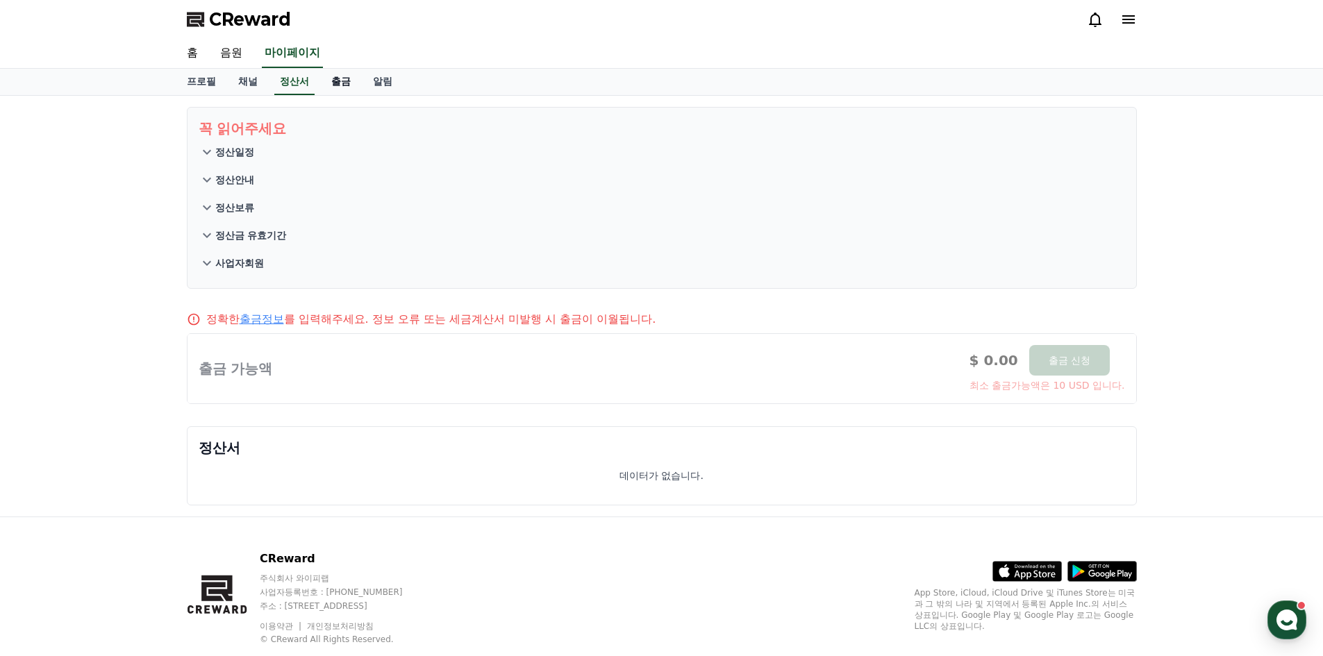
click at [344, 80] on link "출금" at bounding box center [341, 82] width 42 height 26
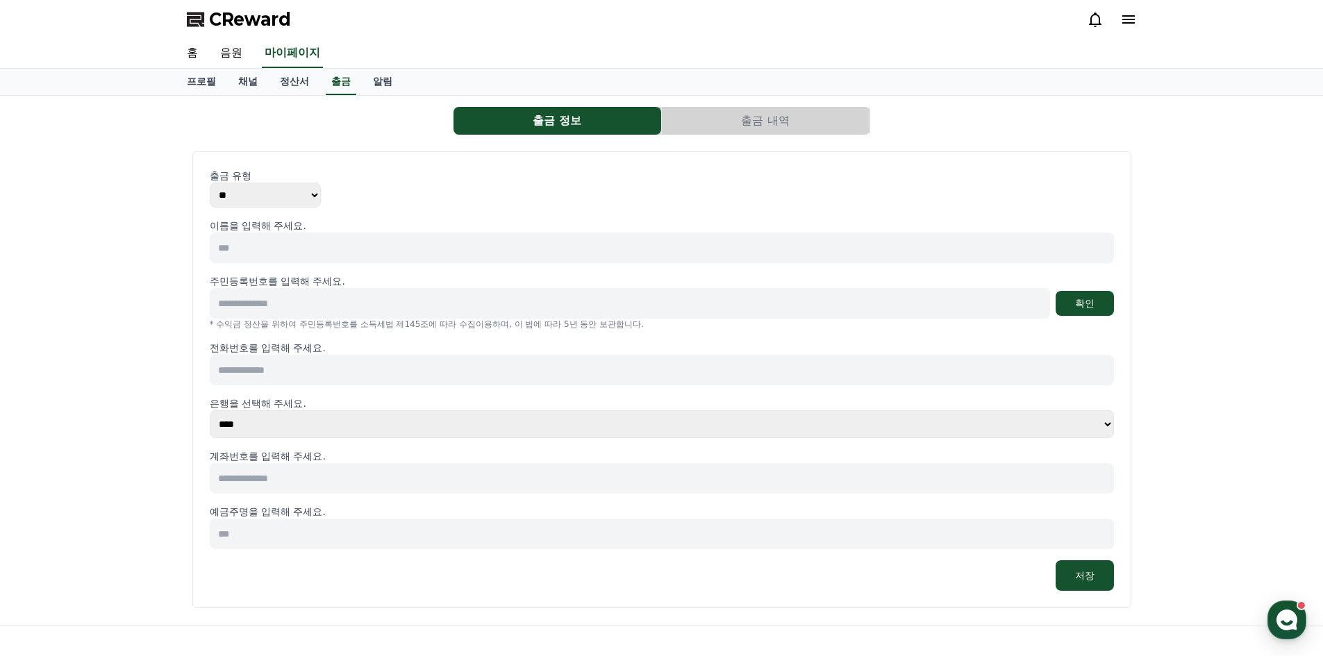
click at [408, 86] on div "프로필 채널 정산서 출금 알림" at bounding box center [662, 82] width 972 height 26
click at [385, 85] on link "알림" at bounding box center [383, 82] width 42 height 26
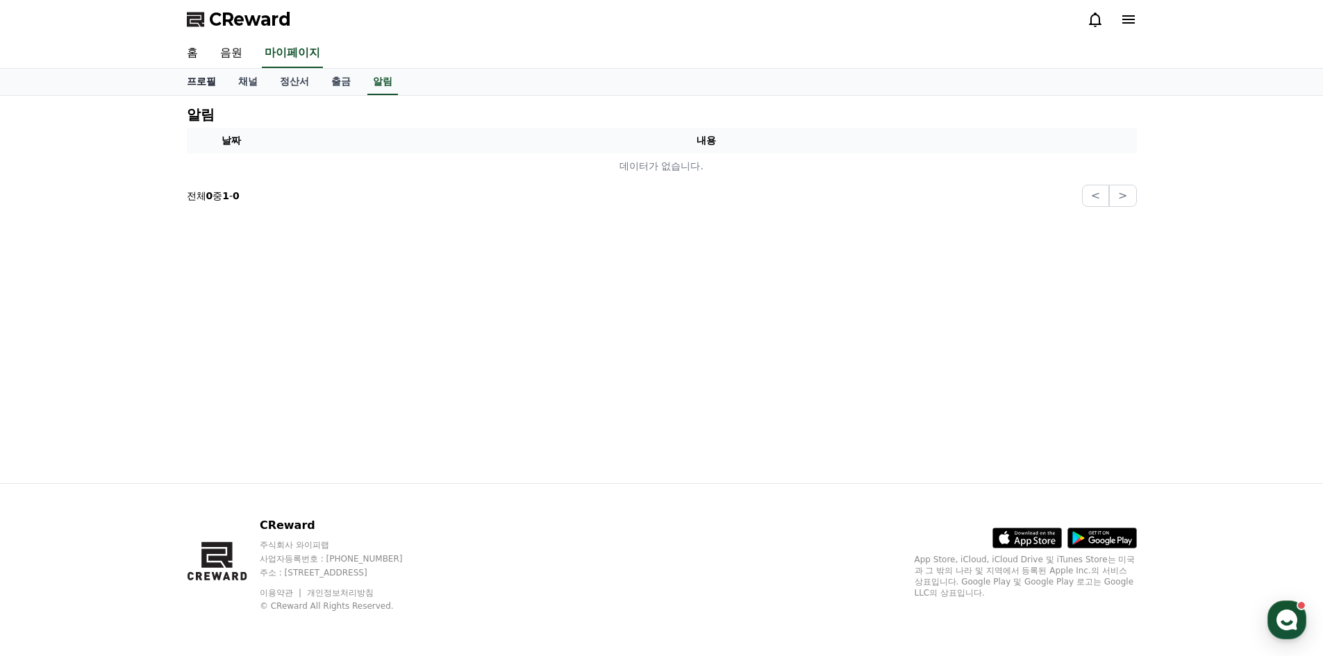
click at [214, 78] on link "프로필" at bounding box center [201, 82] width 51 height 26
select select "**********"
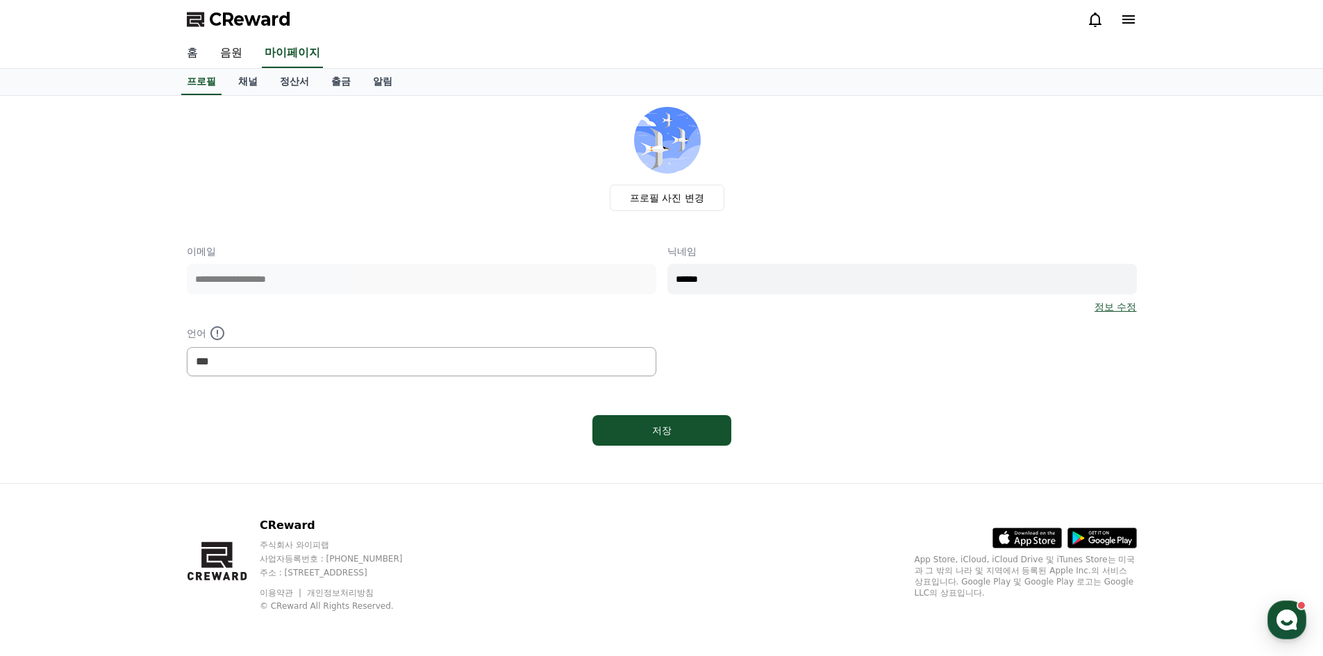
click at [196, 54] on link "홈" at bounding box center [192, 53] width 33 height 29
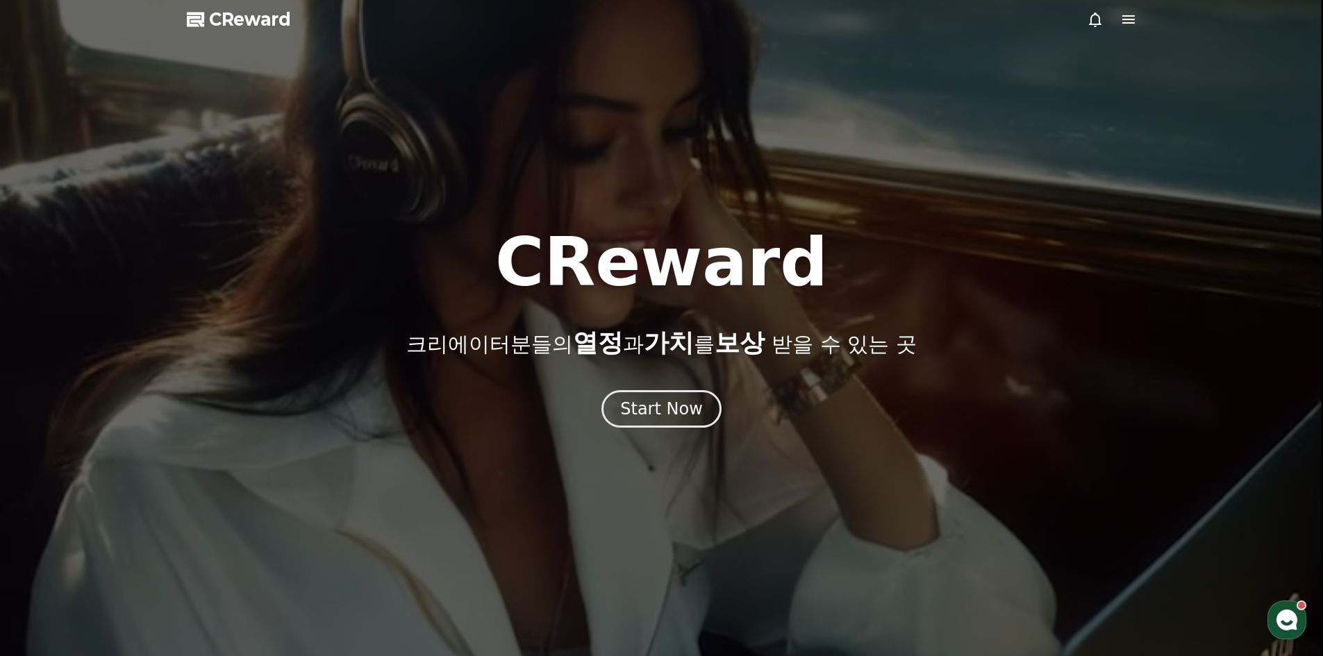
click at [1123, 35] on div at bounding box center [661, 328] width 1323 height 656
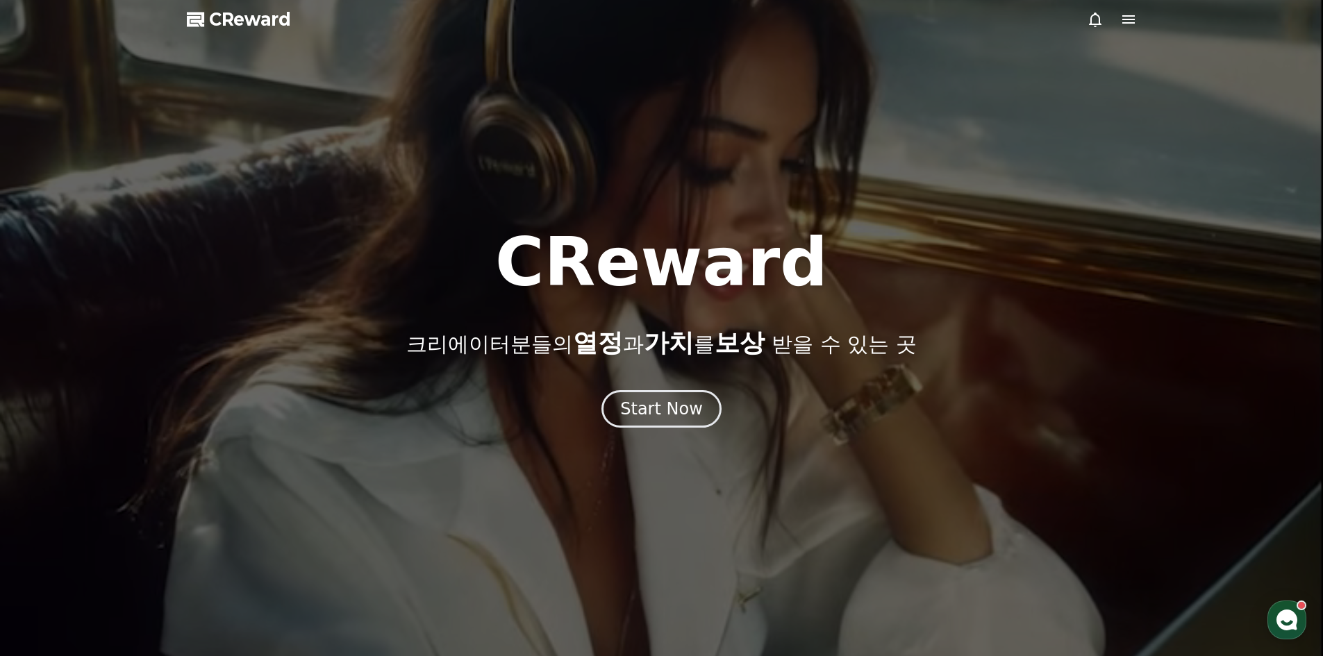
click at [1129, 23] on icon at bounding box center [1128, 19] width 13 height 8
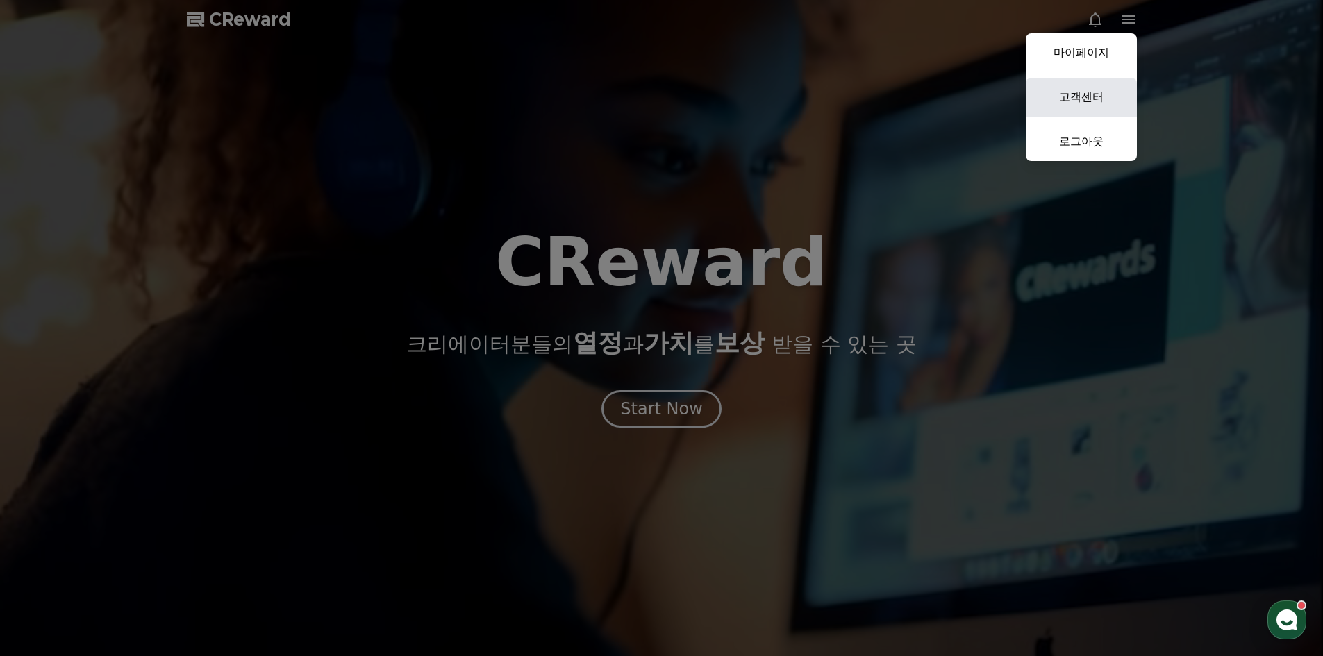
click at [1061, 88] on link "고객센터" at bounding box center [1081, 97] width 111 height 39
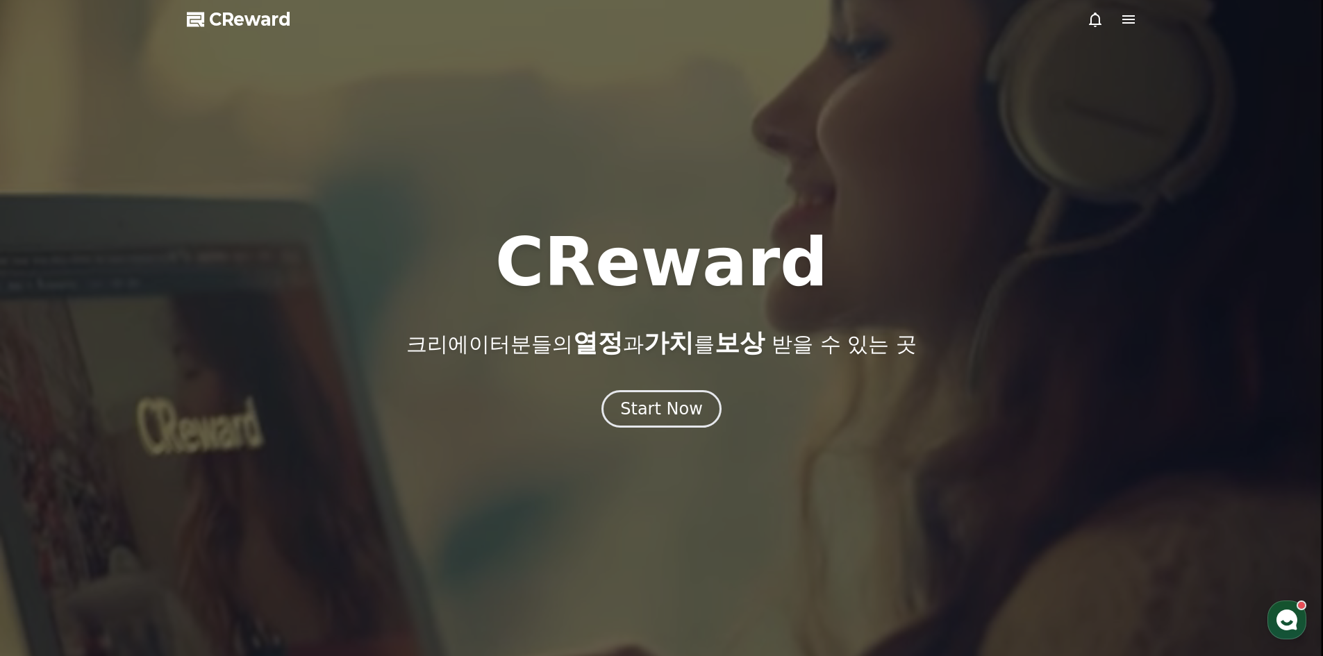
click at [242, 18] on span "CReward" at bounding box center [250, 19] width 82 height 22
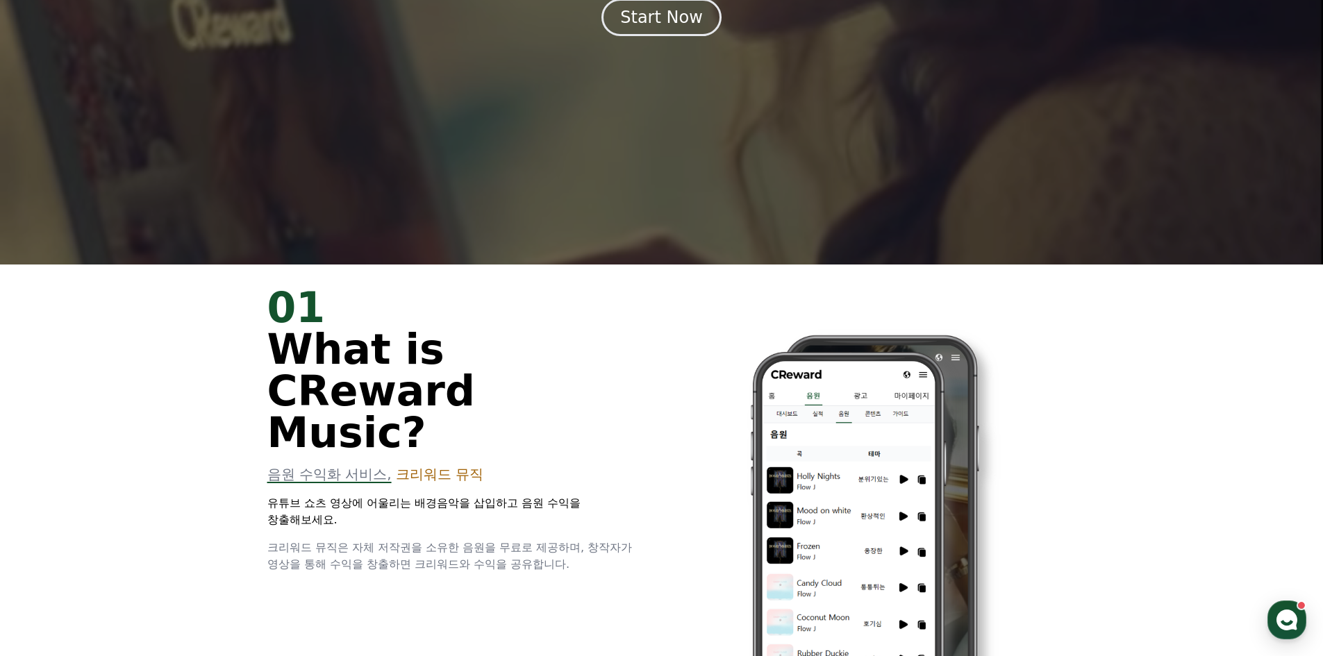
scroll to position [347, 0]
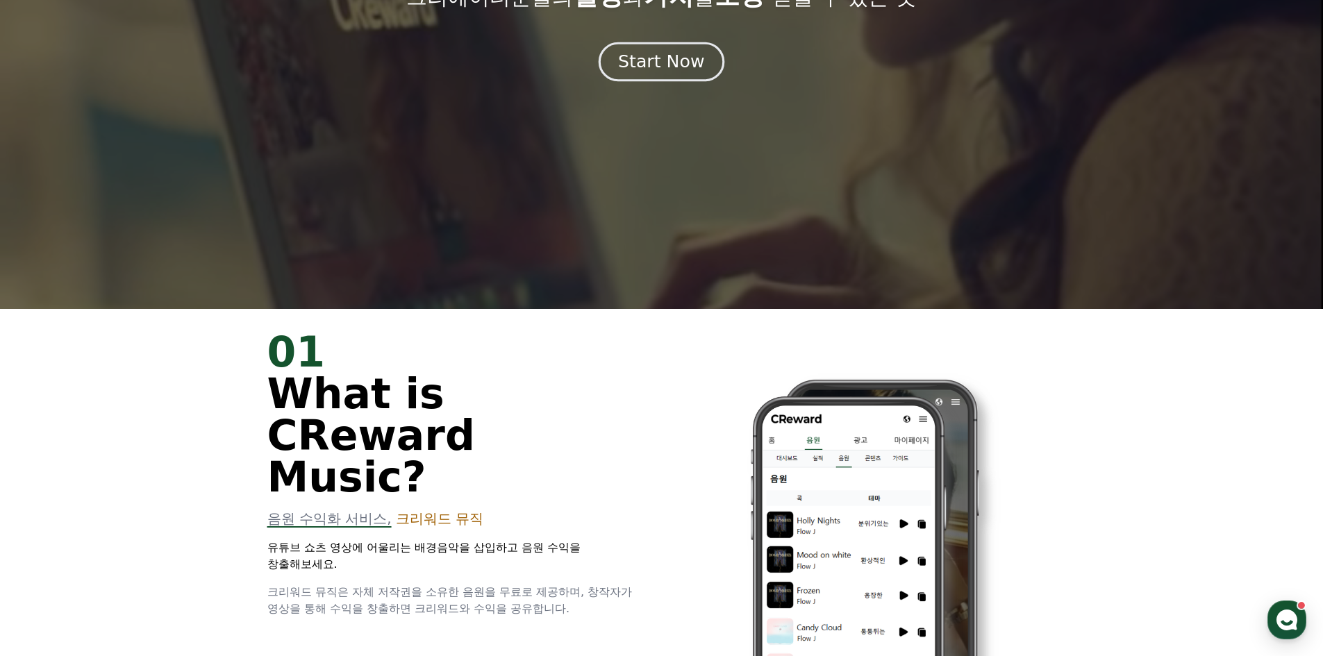
click at [683, 60] on div "Start Now" at bounding box center [661, 62] width 86 height 24
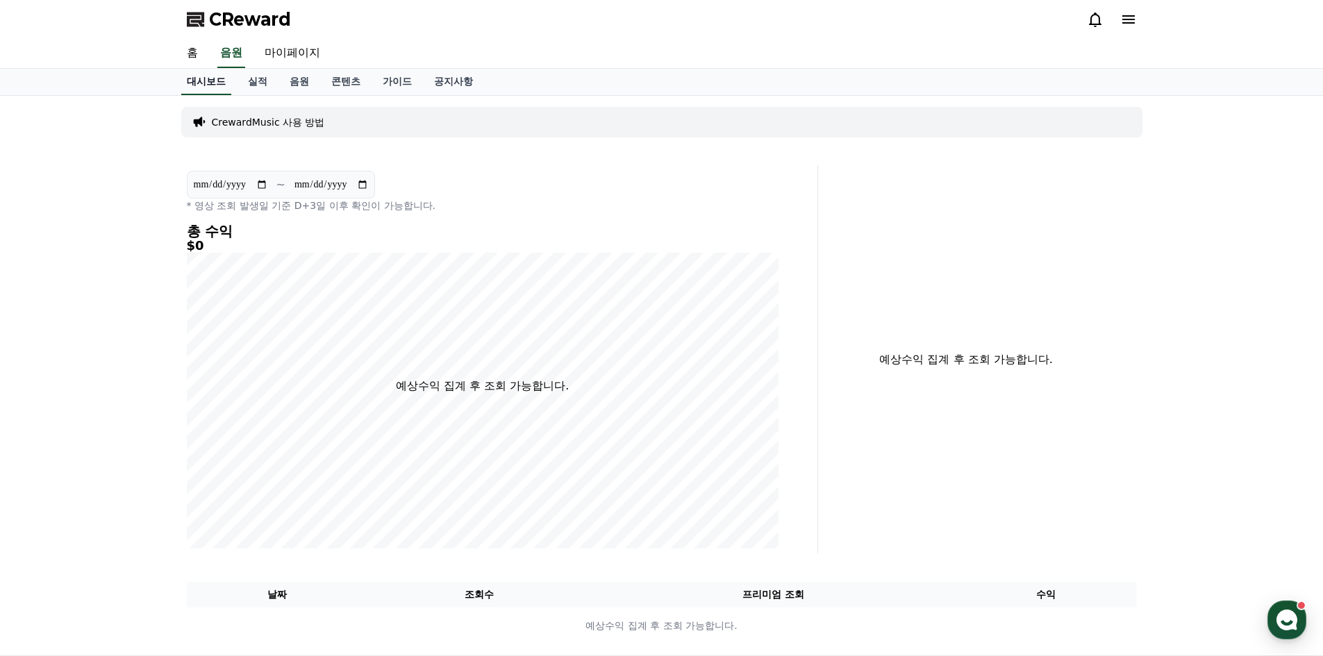
click at [192, 47] on link "홈" at bounding box center [192, 53] width 33 height 29
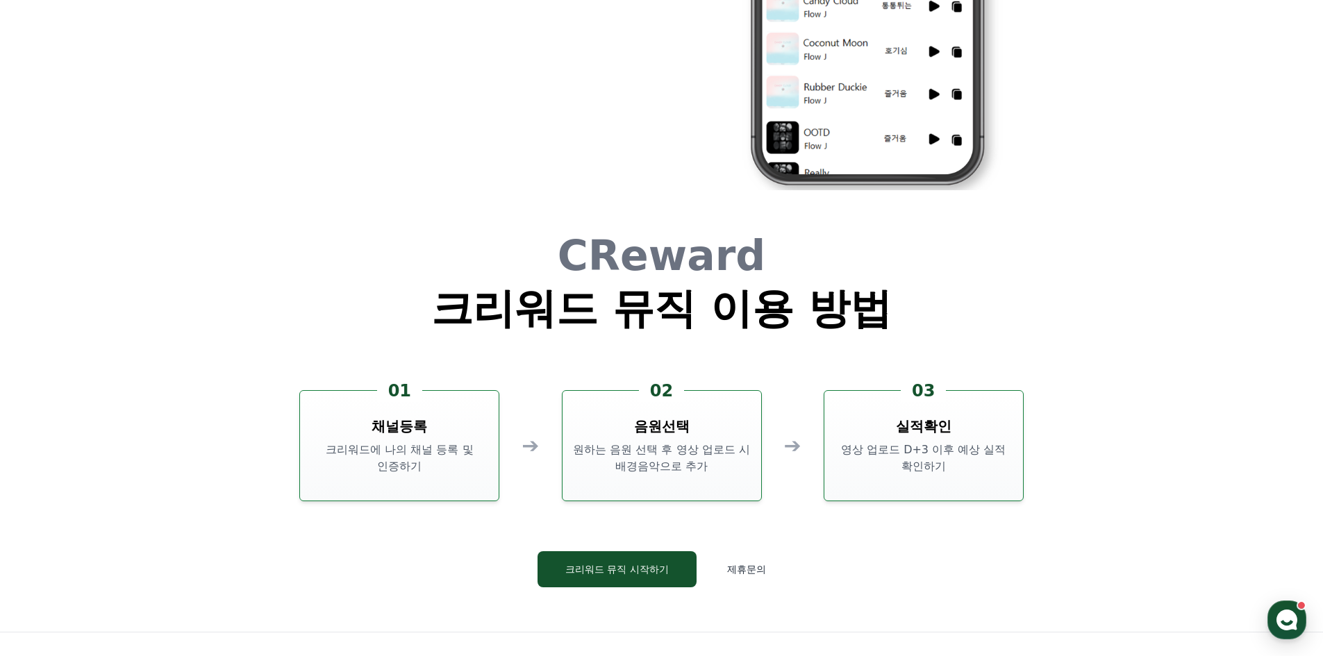
scroll to position [3763, 0]
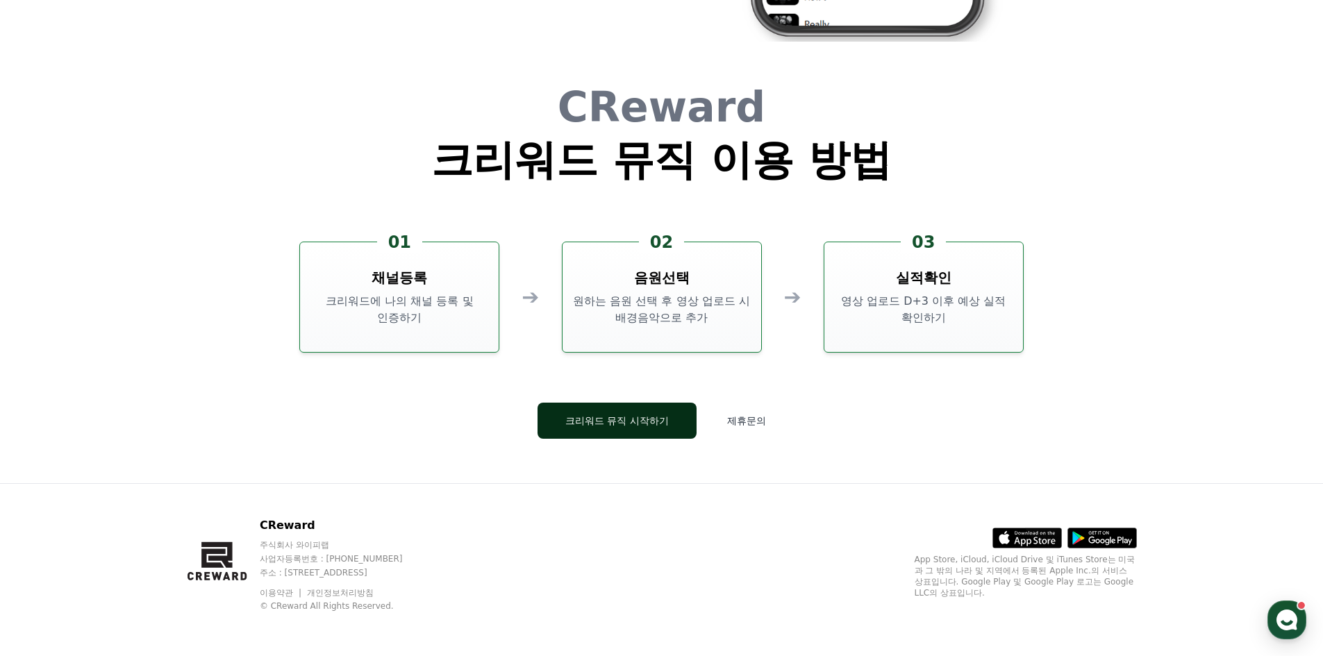
click at [661, 422] on button "크리워드 뮤직 시작하기" at bounding box center [617, 421] width 159 height 36
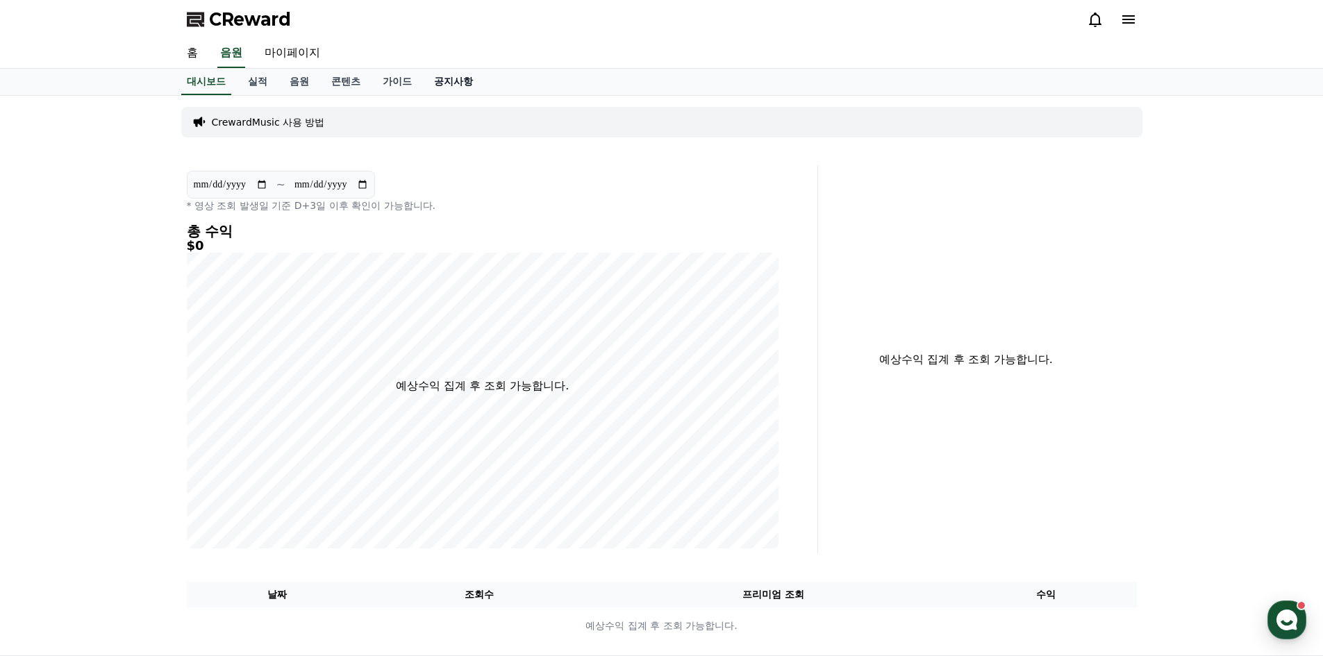
click at [460, 85] on link "공지사항" at bounding box center [453, 82] width 61 height 26
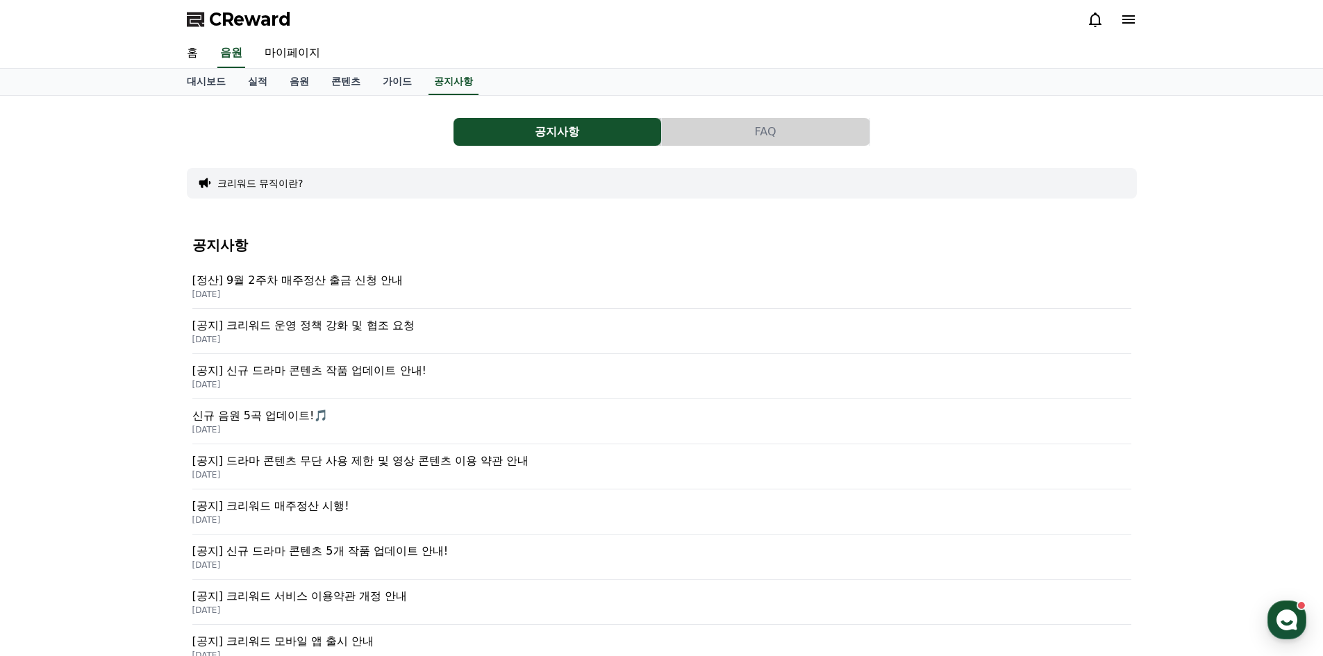
click at [332, 278] on p "[정산] 9월 2주차 매주정산 출금 신청 안내" at bounding box center [661, 280] width 939 height 17
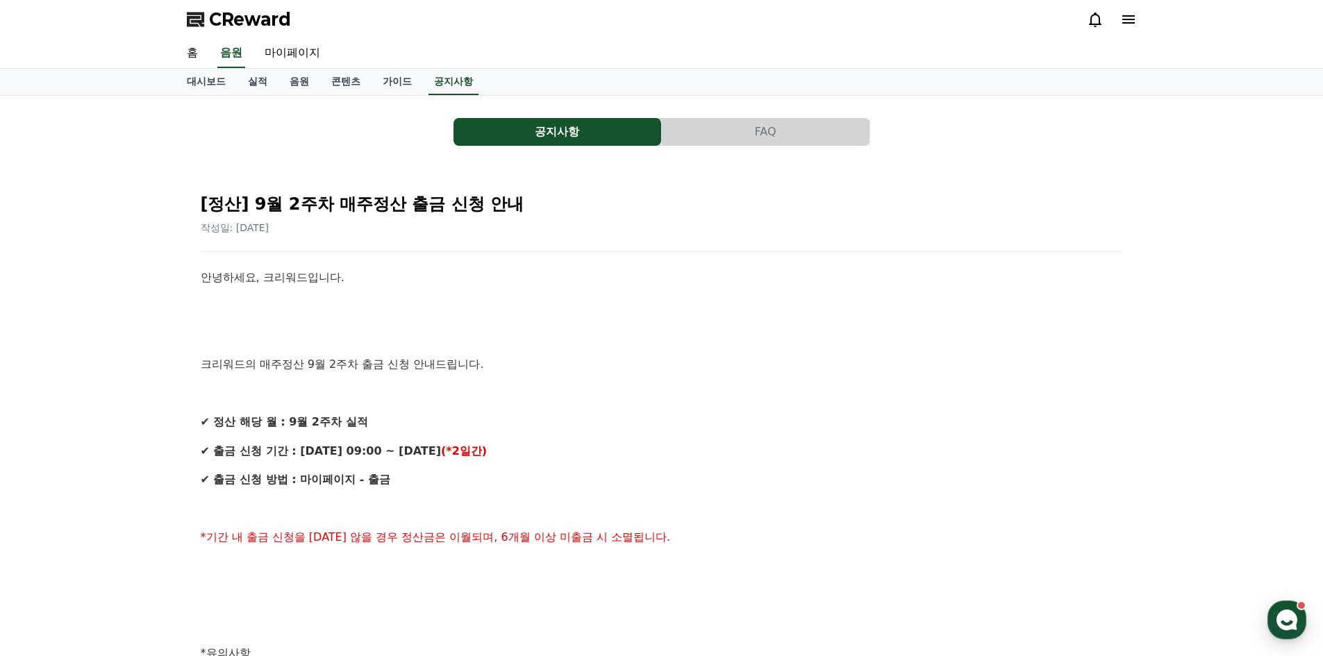
drag, startPoint x: 401, startPoint y: 409, endPoint x: 459, endPoint y: 495, distance: 104.0
click at [458, 495] on div "안녕하세요, 크리워드입니다. 크리워드의 매주정산 9월 2주차 출금 신청 안내드립니다. ✔ 정산 해당 월 : 9월 2주차 실적 ✔ 출금 신청 기…" at bounding box center [662, 668] width 922 height 798
click at [459, 495] on div "안녕하세요, 크리워드입니다. 크리워드의 매주정산 9월 2주차 출금 신청 안내드립니다. ✔ 정산 해당 월 : 9월 2주차 실적 ✔ 출금 신청 기…" at bounding box center [662, 668] width 922 height 798
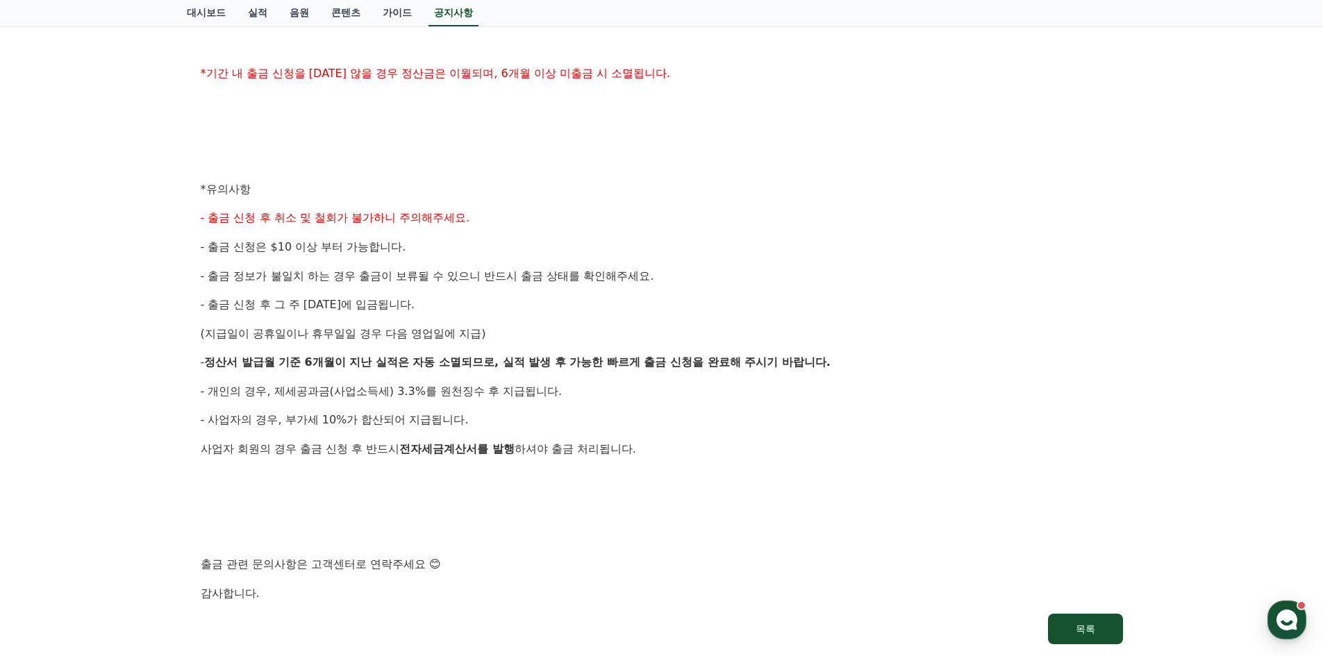
scroll to position [486, 0]
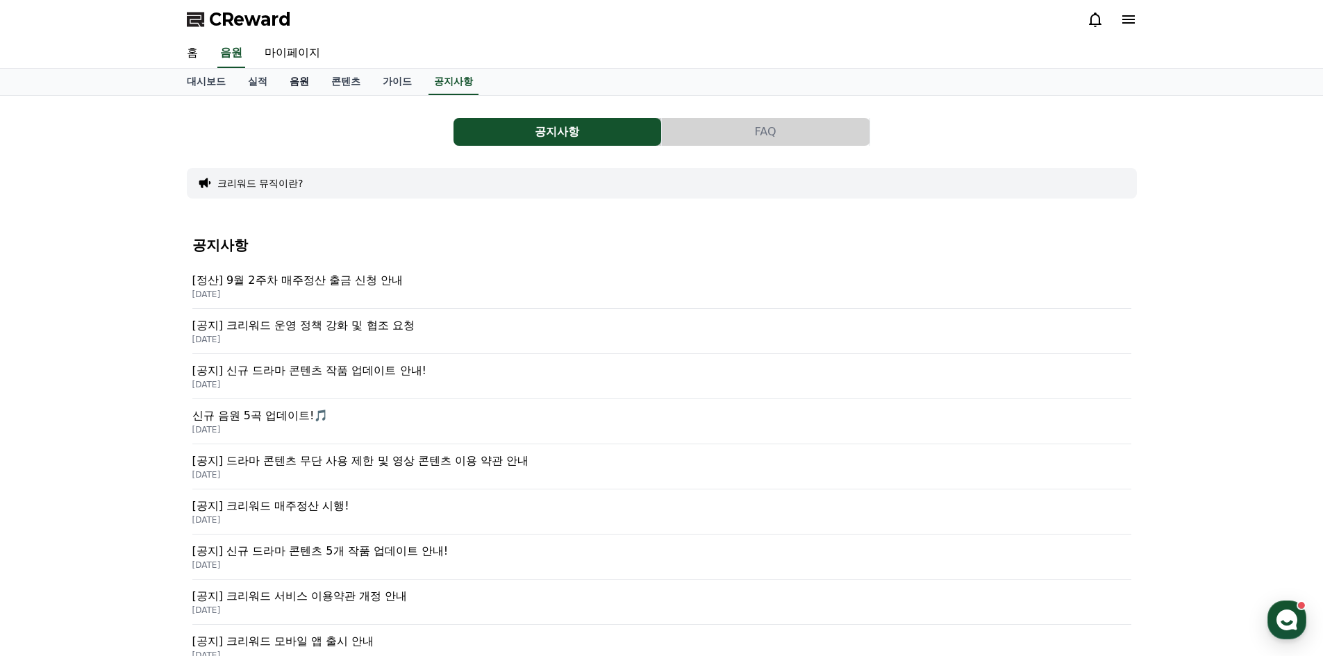
click at [294, 83] on link "음원" at bounding box center [299, 82] width 42 height 26
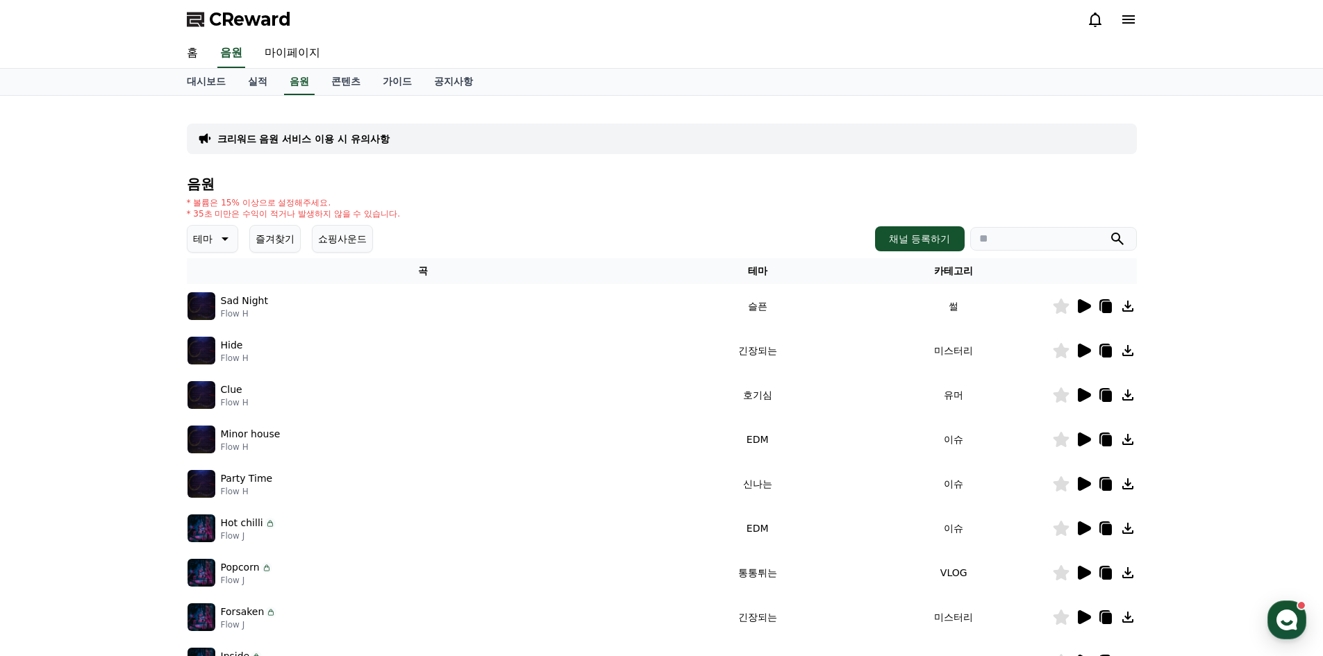
click at [203, 313] on img at bounding box center [202, 306] width 28 height 28
click at [1082, 308] on icon at bounding box center [1084, 306] width 13 height 14
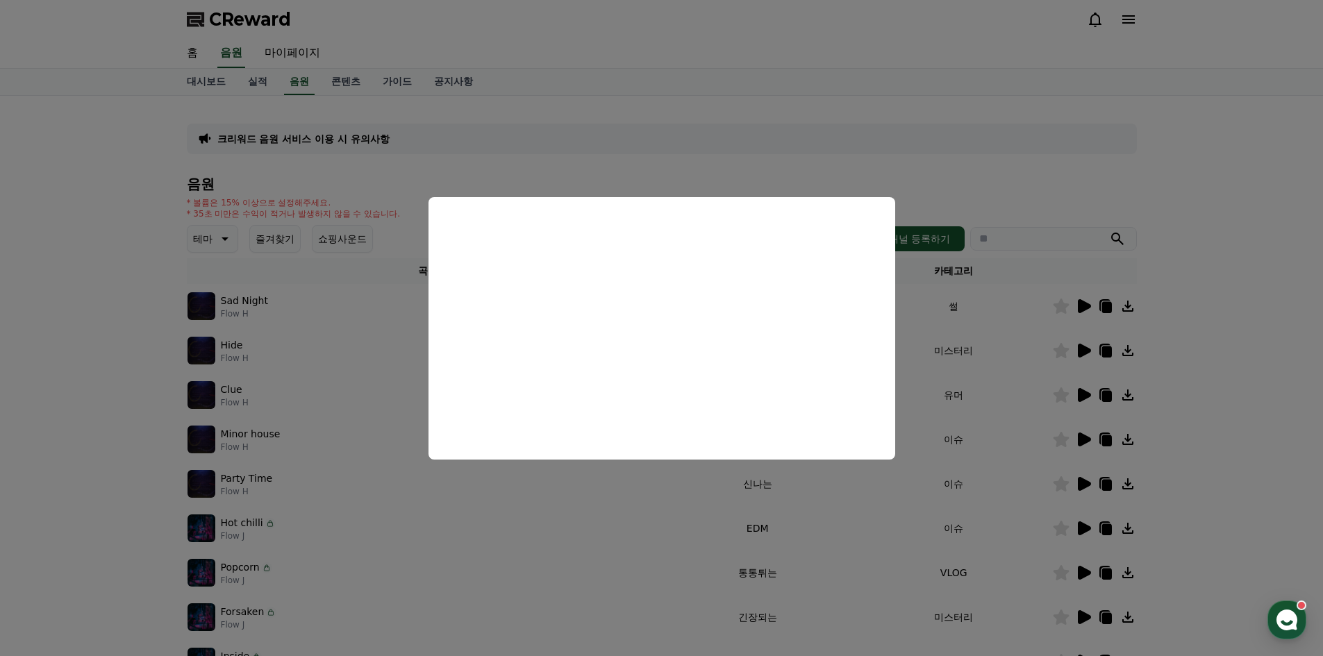
click at [962, 469] on button "close modal" at bounding box center [661, 328] width 1323 height 656
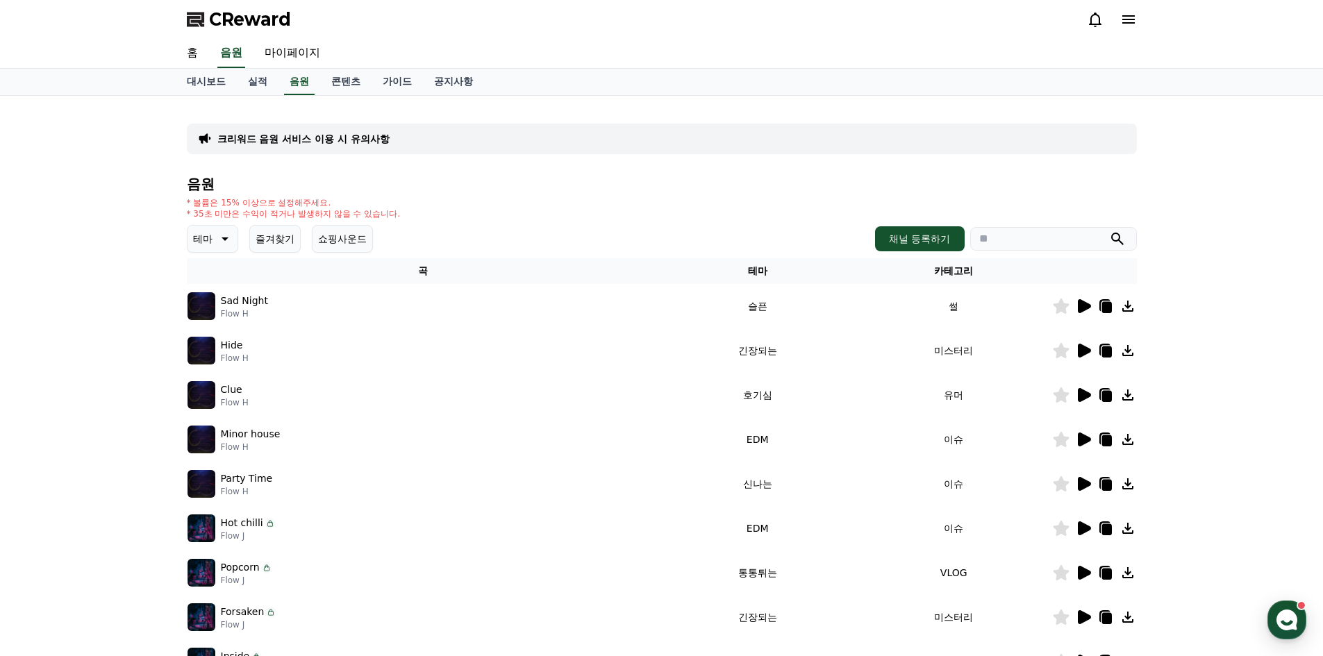
click at [324, 243] on button "쇼핑사운드" at bounding box center [342, 239] width 61 height 28
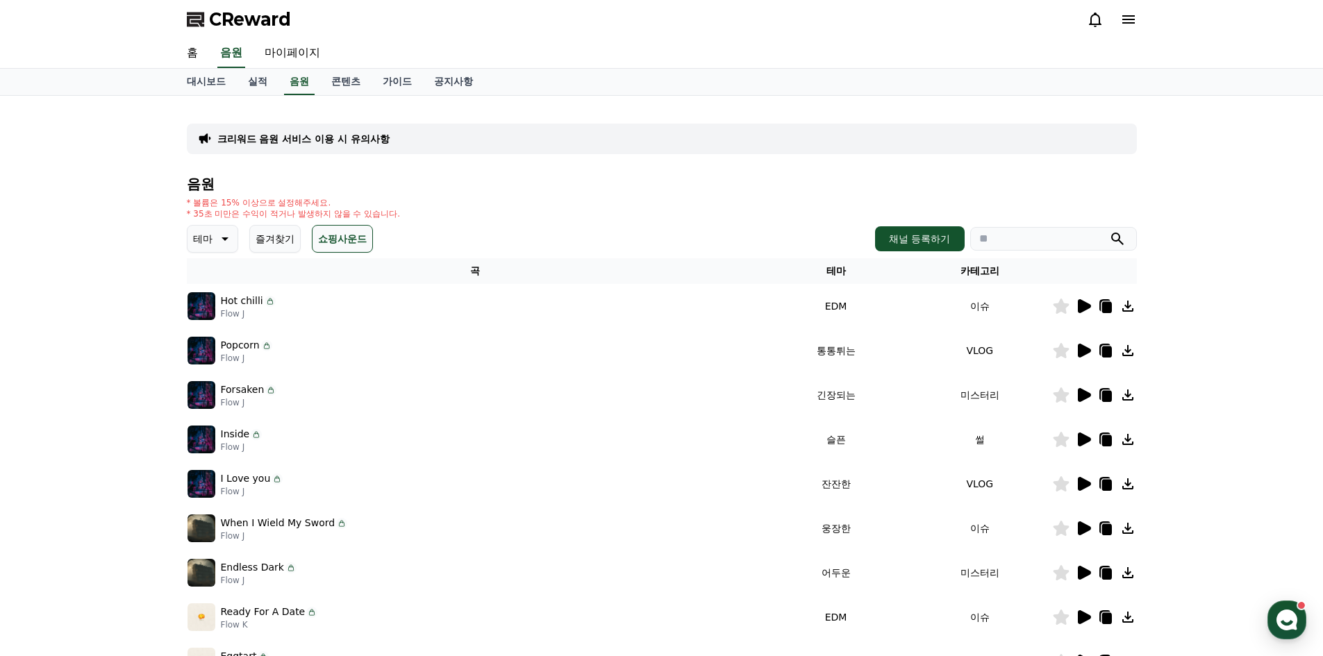
click at [278, 244] on button "즐겨찾기" at bounding box center [274, 239] width 51 height 28
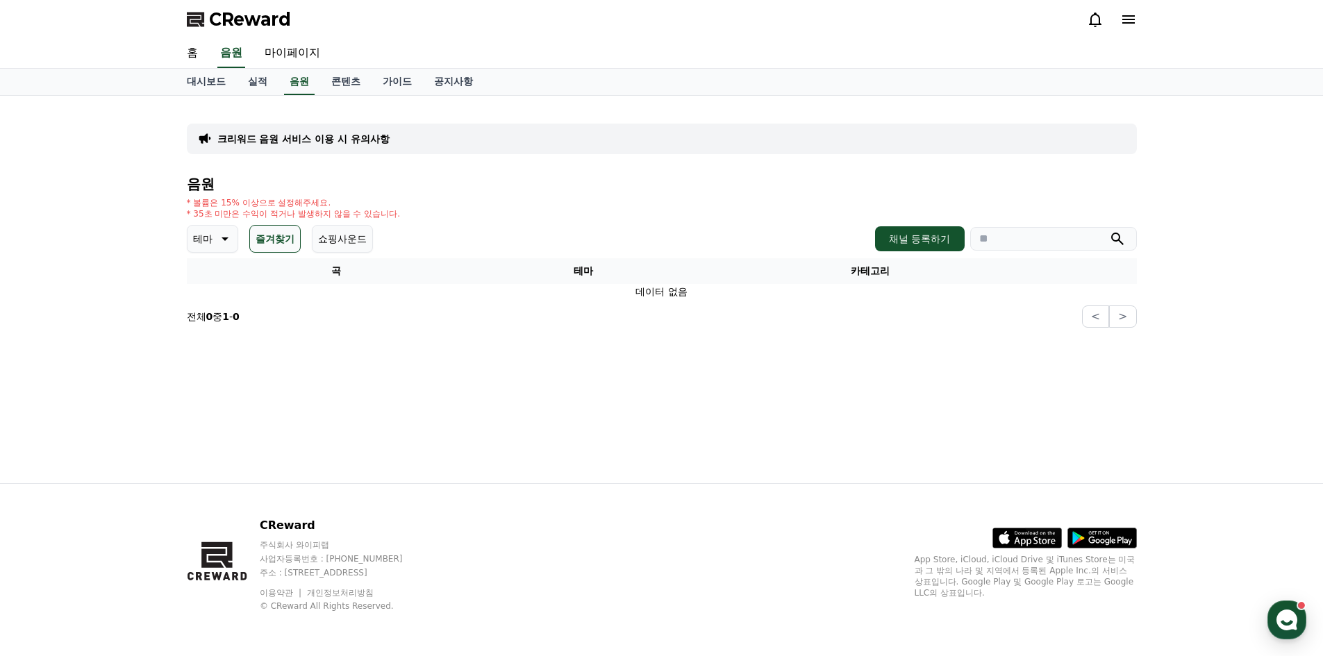
click at [227, 235] on icon at bounding box center [223, 239] width 17 height 17
click at [222, 294] on button "즐거움" at bounding box center [209, 289] width 40 height 31
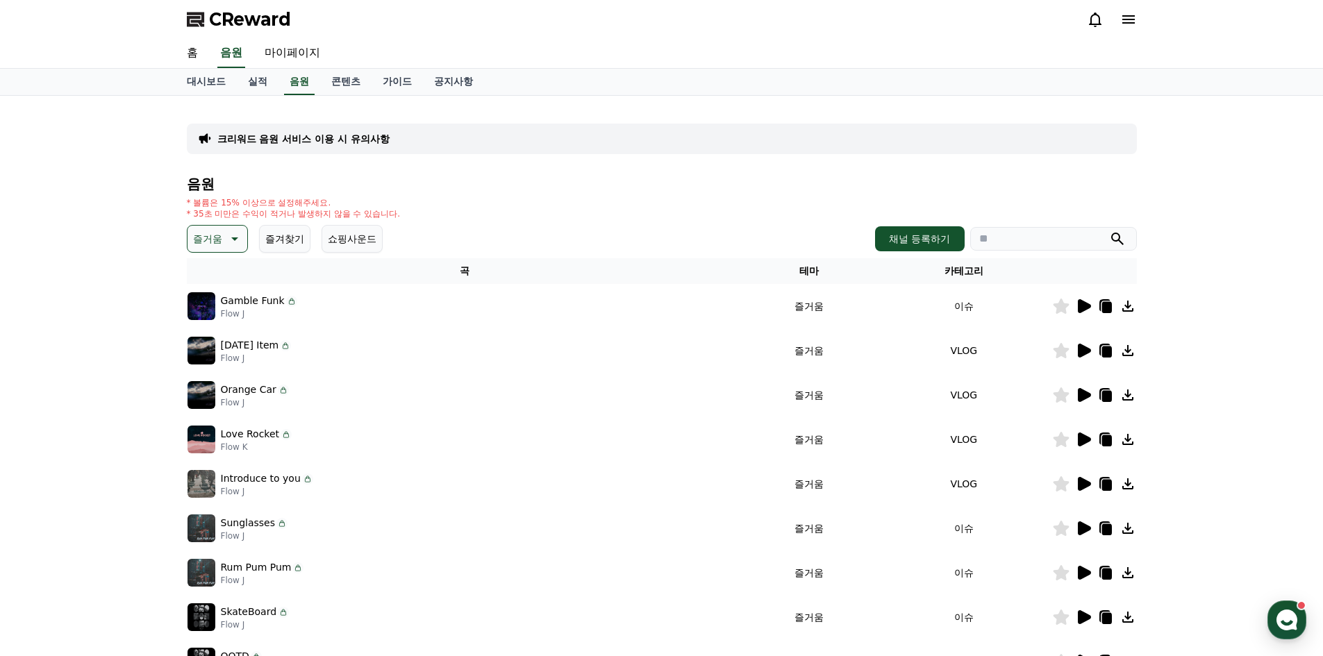
click at [1087, 312] on icon at bounding box center [1083, 306] width 17 height 17
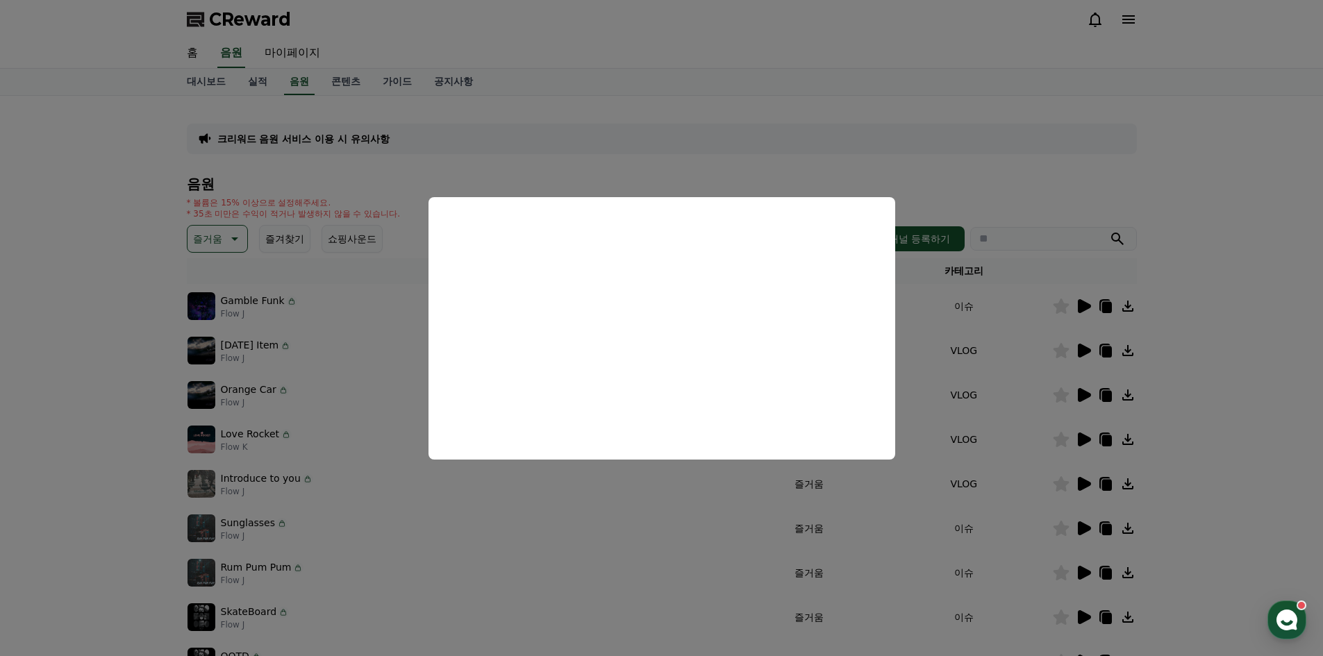
drag, startPoint x: 1051, startPoint y: 359, endPoint x: 1075, endPoint y: 367, distance: 24.8
click at [1051, 360] on button "close modal" at bounding box center [661, 328] width 1323 height 656
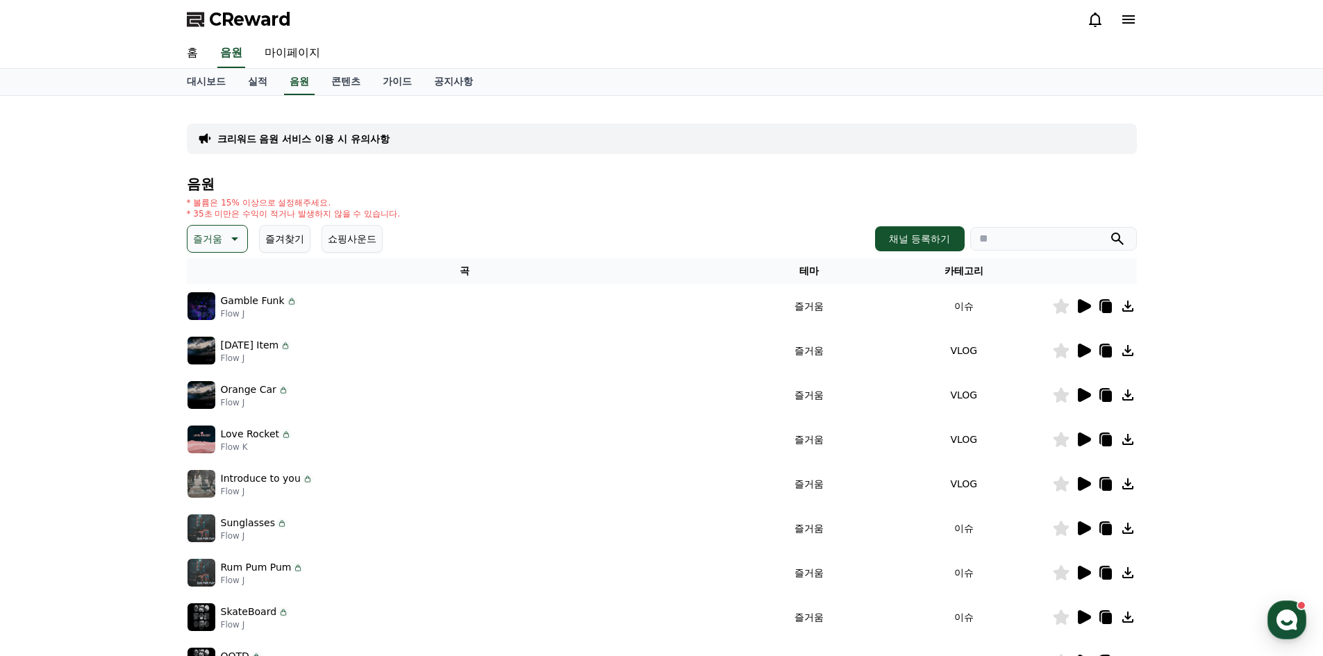
click at [1080, 347] on icon at bounding box center [1084, 351] width 13 height 14
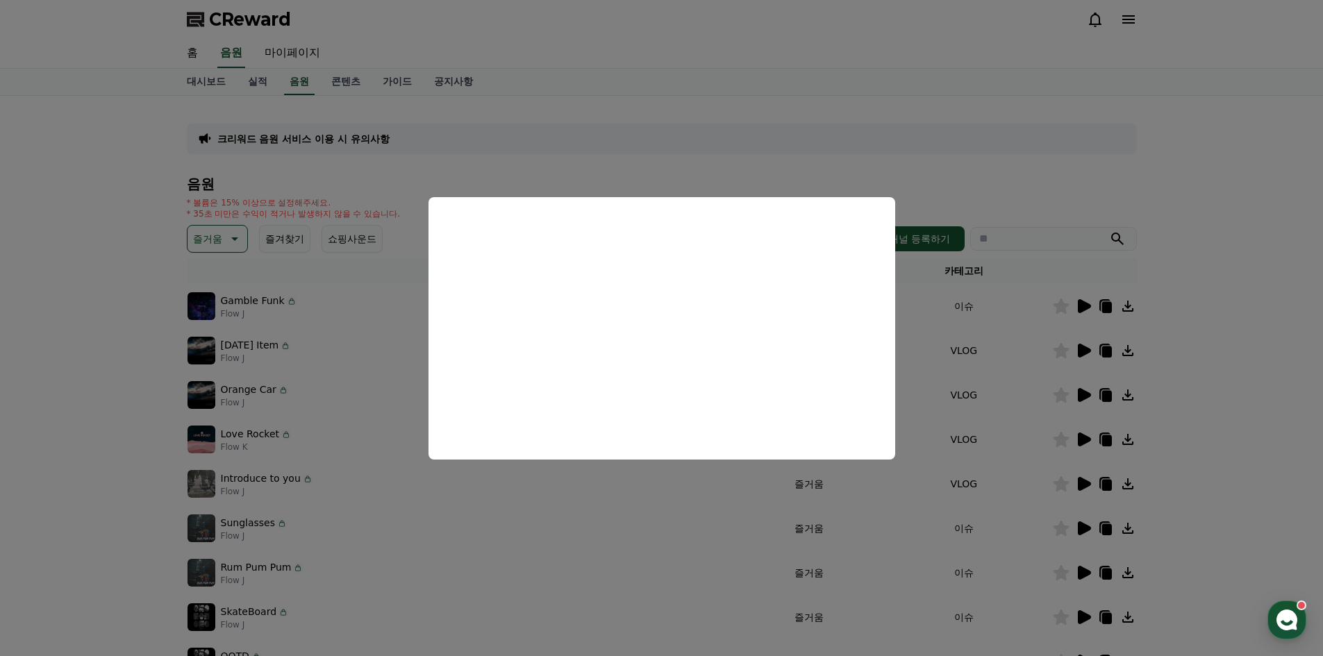
click at [1024, 269] on button "close modal" at bounding box center [661, 328] width 1323 height 656
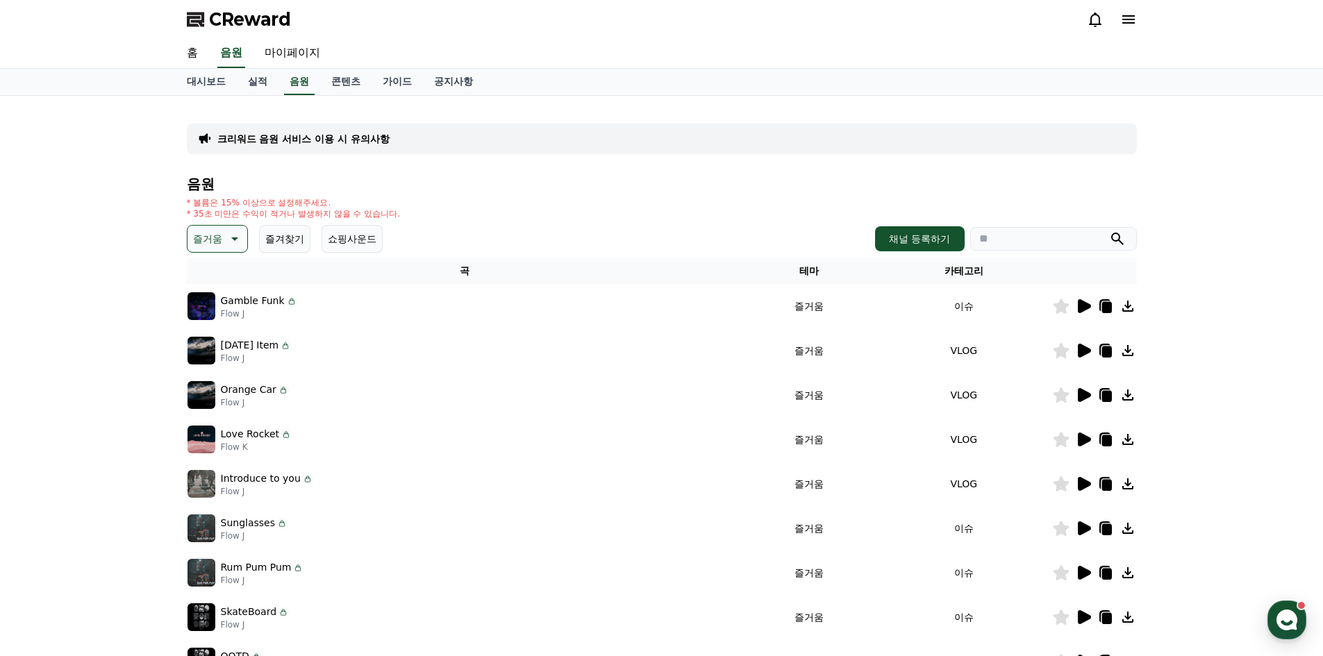
click at [1067, 308] on icon at bounding box center [1061, 306] width 17 height 15
click at [440, 88] on link "공지사항" at bounding box center [453, 82] width 61 height 26
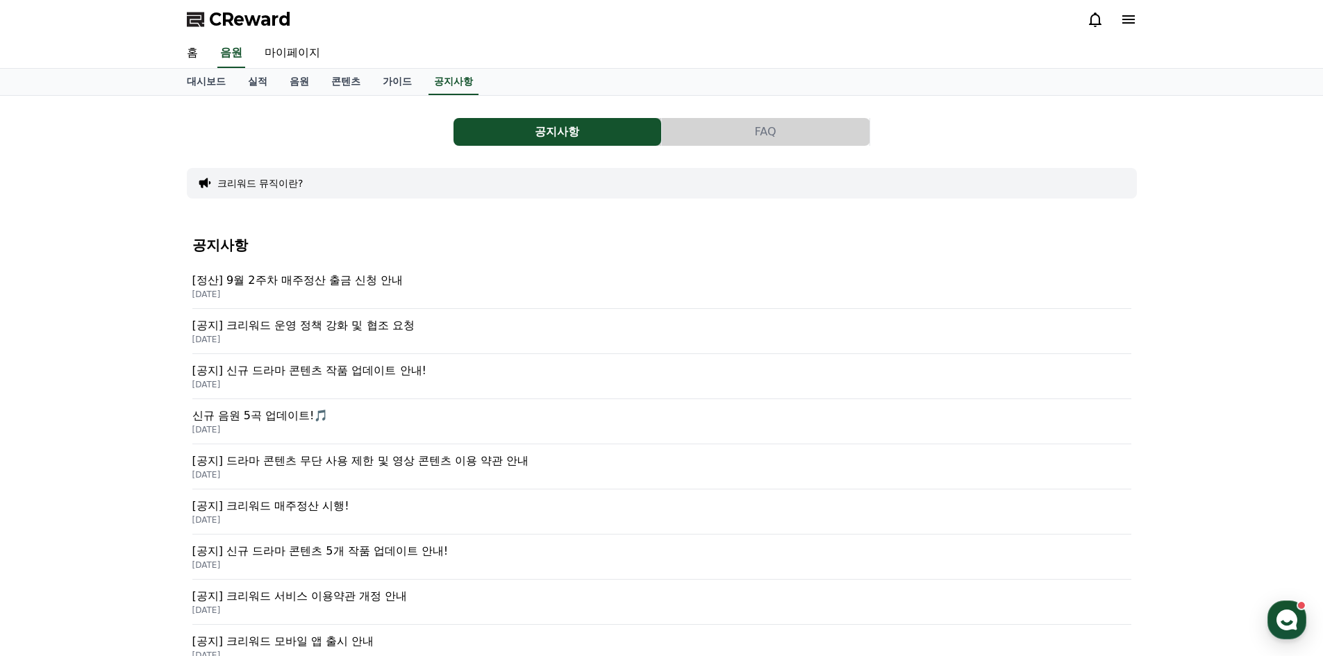
click at [347, 320] on p "[공지] 크리워드 운영 정책 강화 및 협조 요청" at bounding box center [661, 325] width 939 height 17
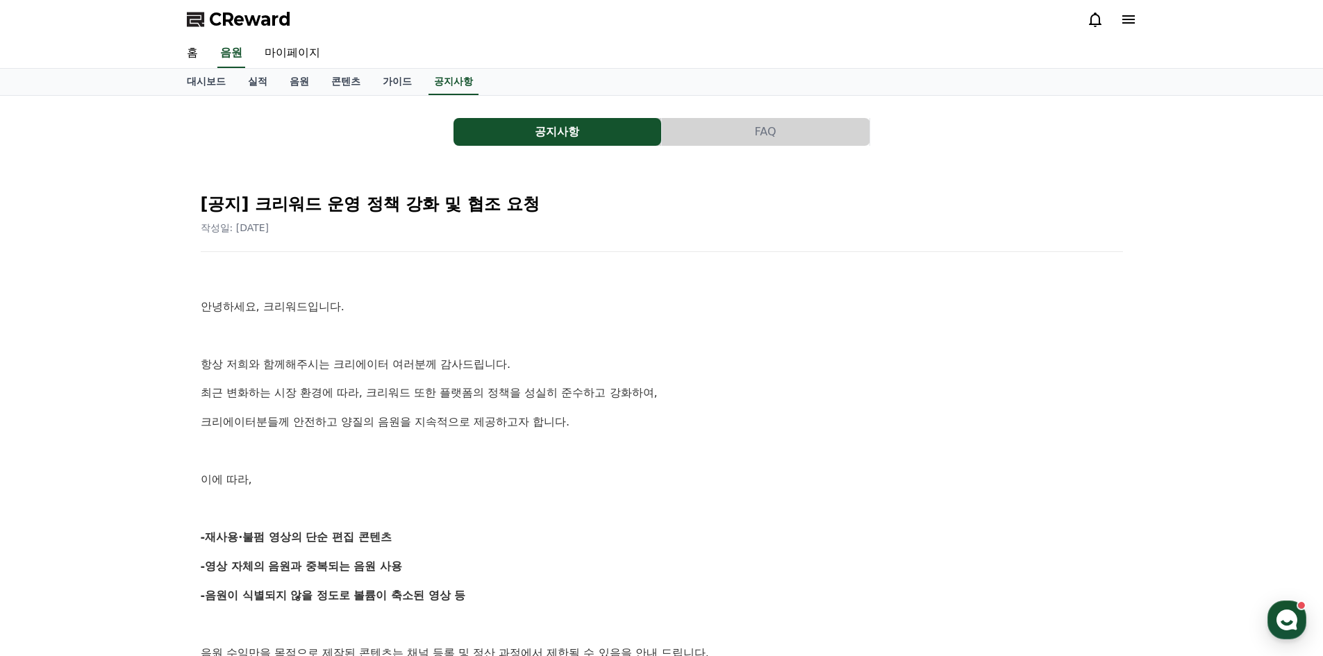
drag, startPoint x: 331, startPoint y: 378, endPoint x: 381, endPoint y: 422, distance: 66.4
click at [381, 422] on p "크리에이터분들께 안전하고 양질의 음원을 지속적으로 제공하고자 합니다." at bounding box center [662, 422] width 922 height 18
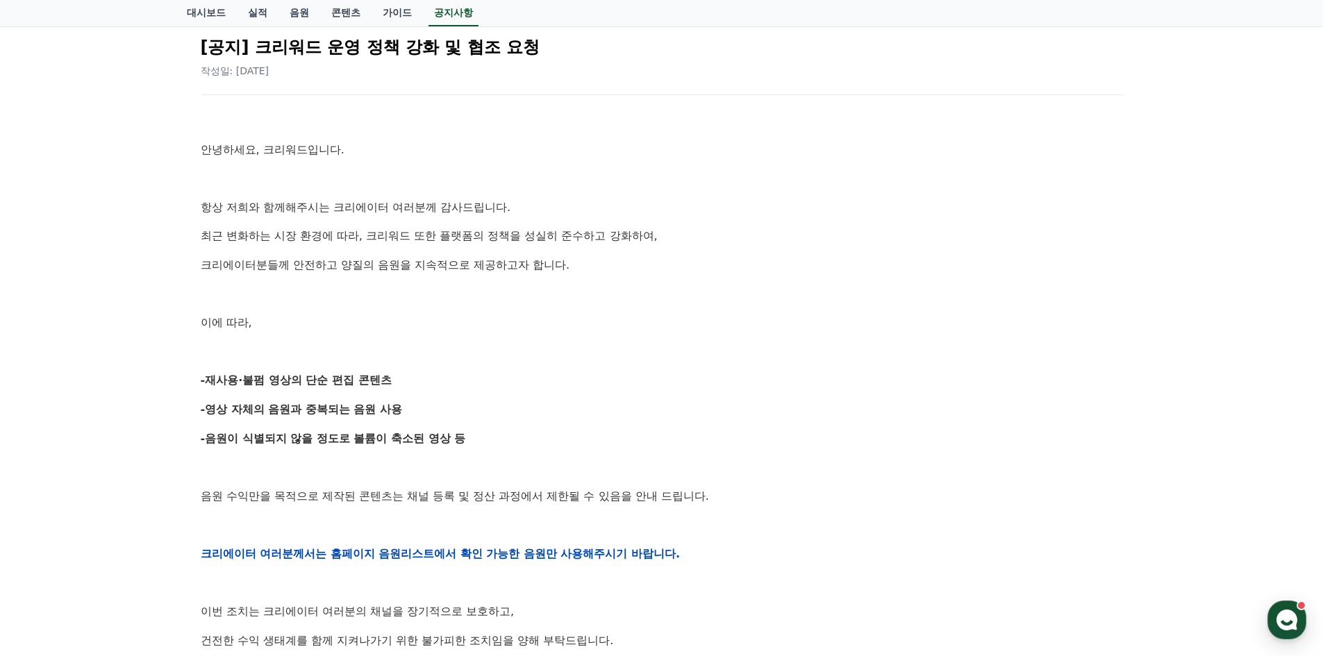
scroll to position [208, 0]
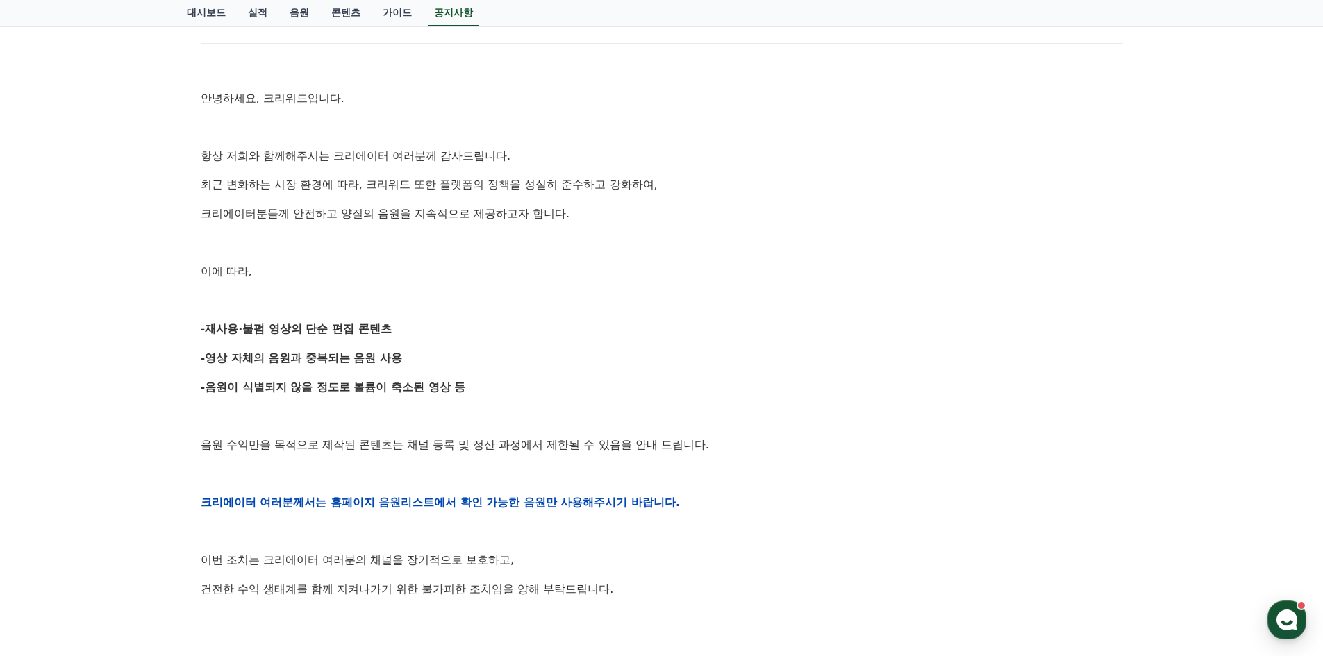
drag, startPoint x: 300, startPoint y: 344, endPoint x: 381, endPoint y: 403, distance: 100.4
click at [368, 397] on div "안녕하세요, 크리워드입니다. 항상 저희와 함께해주시는 크리에이터 여러분께 감사드립니다. 최근 변화하는 시장 환경에 따라, 크리워드 또한 플랫폼…" at bounding box center [662, 502] width 922 height 884
click at [381, 403] on div "안녕하세요, 크리워드입니다. 항상 저희와 함께해주시는 크리에이터 여러분께 감사드립니다. 최근 변화하는 시장 환경에 따라, 크리워드 또한 플랫폼…" at bounding box center [662, 502] width 922 height 884
click at [343, 394] on strong "-음원이 식별되지 않을 정도로 볼륨이 축소된 영상 등" at bounding box center [333, 387] width 265 height 13
drag, startPoint x: 358, startPoint y: 392, endPoint x: 244, endPoint y: 318, distance: 136.6
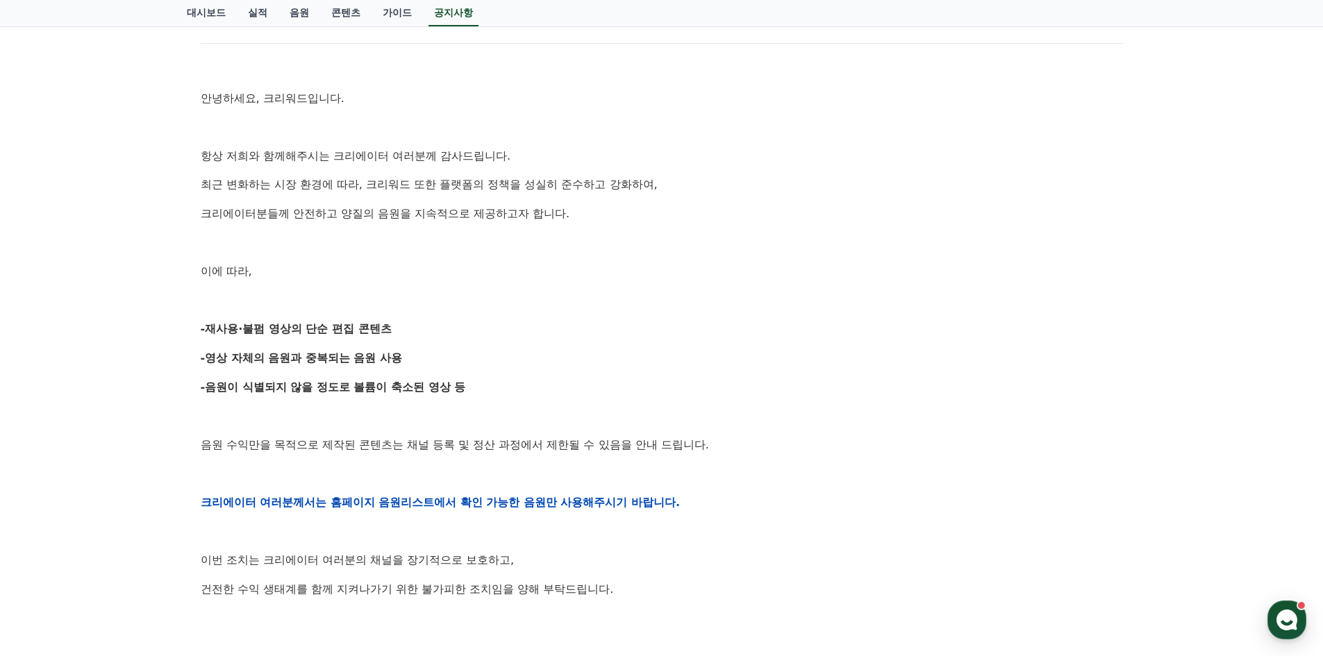
click at [246, 320] on div "안녕하세요, 크리워드입니다. 항상 저희와 함께해주시는 크리에이터 여러분께 감사드립니다. 최근 변화하는 시장 환경에 따라, 크리워드 또한 플랫폼…" at bounding box center [662, 502] width 922 height 884
click at [260, 334] on strong "-재사용·불펌 영상의 단순 편집 콘텐츠" at bounding box center [296, 328] width 191 height 13
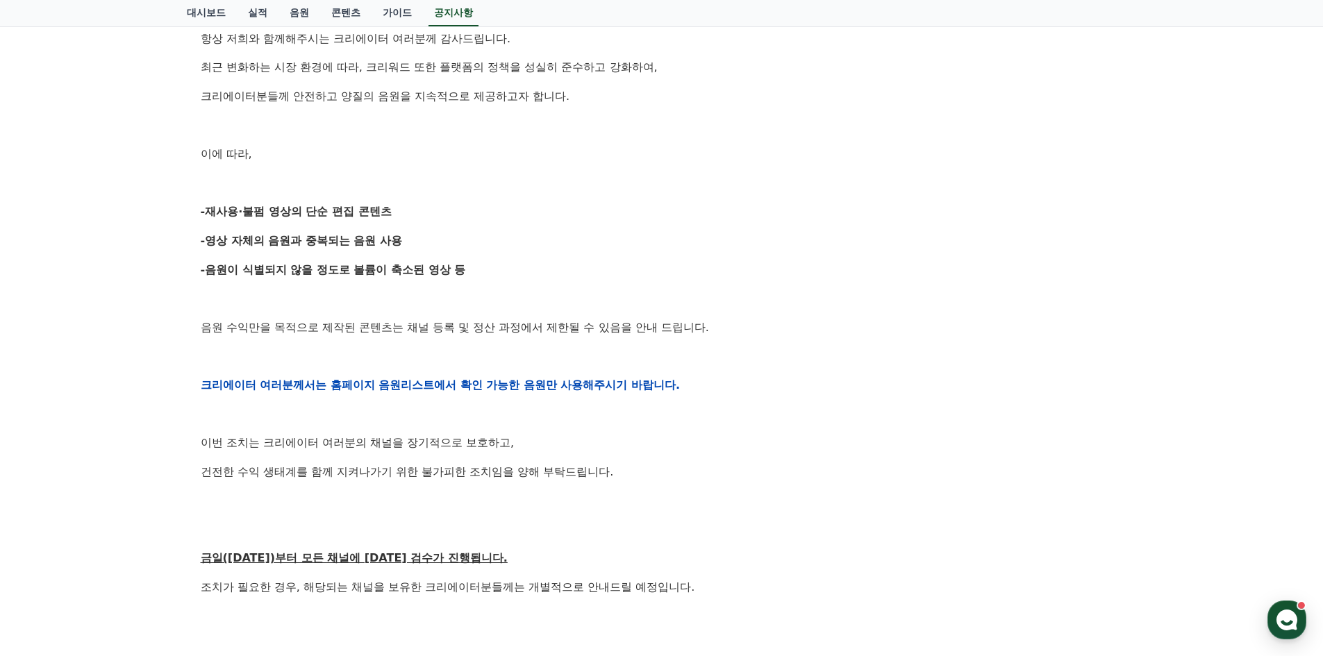
scroll to position [347, 0]
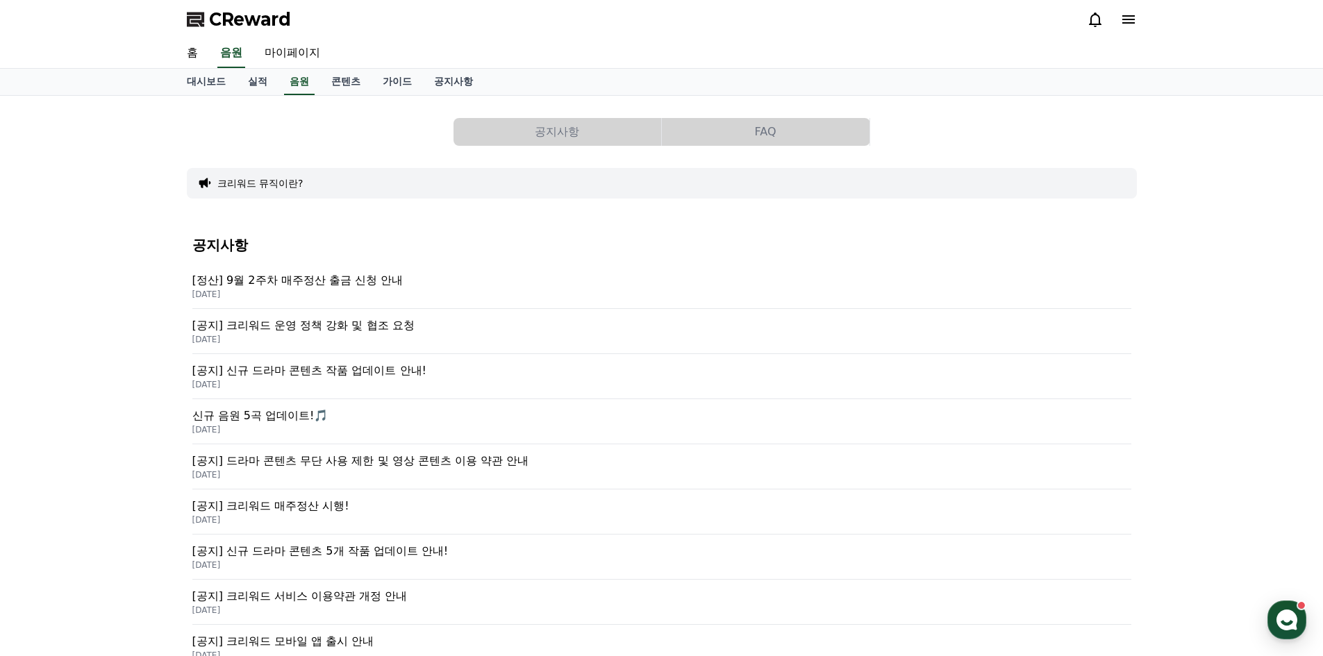
click at [368, 310] on div "[공지] 크리워드 운영 정책 강화 및 협조 요청 [DATE]" at bounding box center [661, 331] width 939 height 45
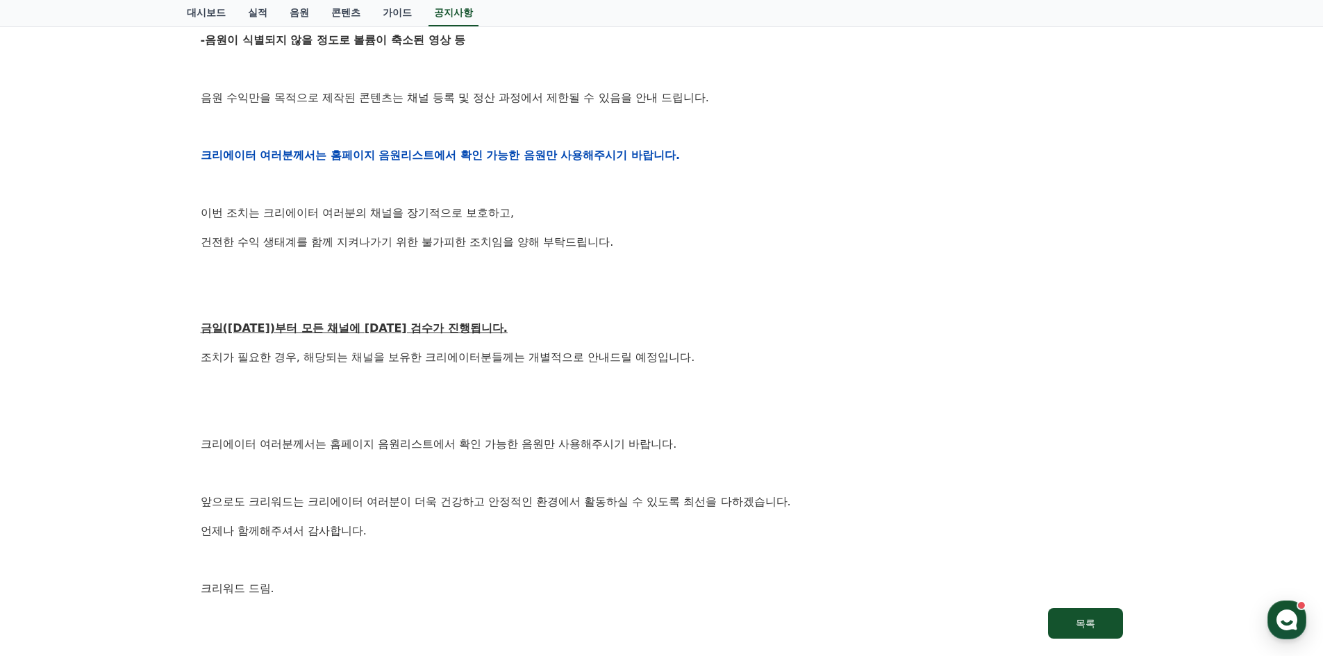
scroll to position [625, 0]
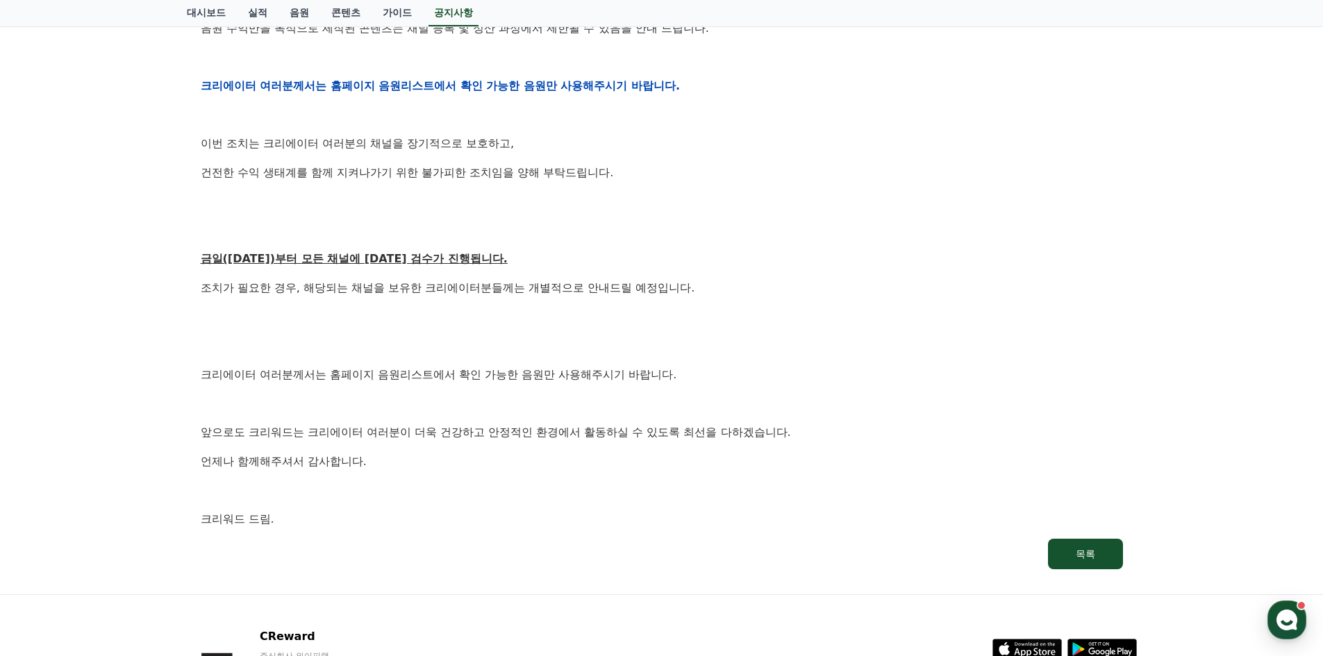
drag, startPoint x: 366, startPoint y: 351, endPoint x: 378, endPoint y: 380, distance: 30.8
click at [378, 379] on div "안녕하세요, 크리워드입니다. 항상 저희와 함께해주시는 크리에이터 여러분께 감사드립니다. 최근 변화하는 시장 환경에 따라, 크리워드 또한 플랫폼…" at bounding box center [662, 86] width 922 height 884
click at [380, 381] on p "크리에이터 여러분께서는 홈페이지 음원리스트에서 확인 가능한 음원만 사용해주시기 바랍니다." at bounding box center [662, 375] width 922 height 18
drag, startPoint x: 378, startPoint y: 380, endPoint x: 374, endPoint y: 374, distance: 7.4
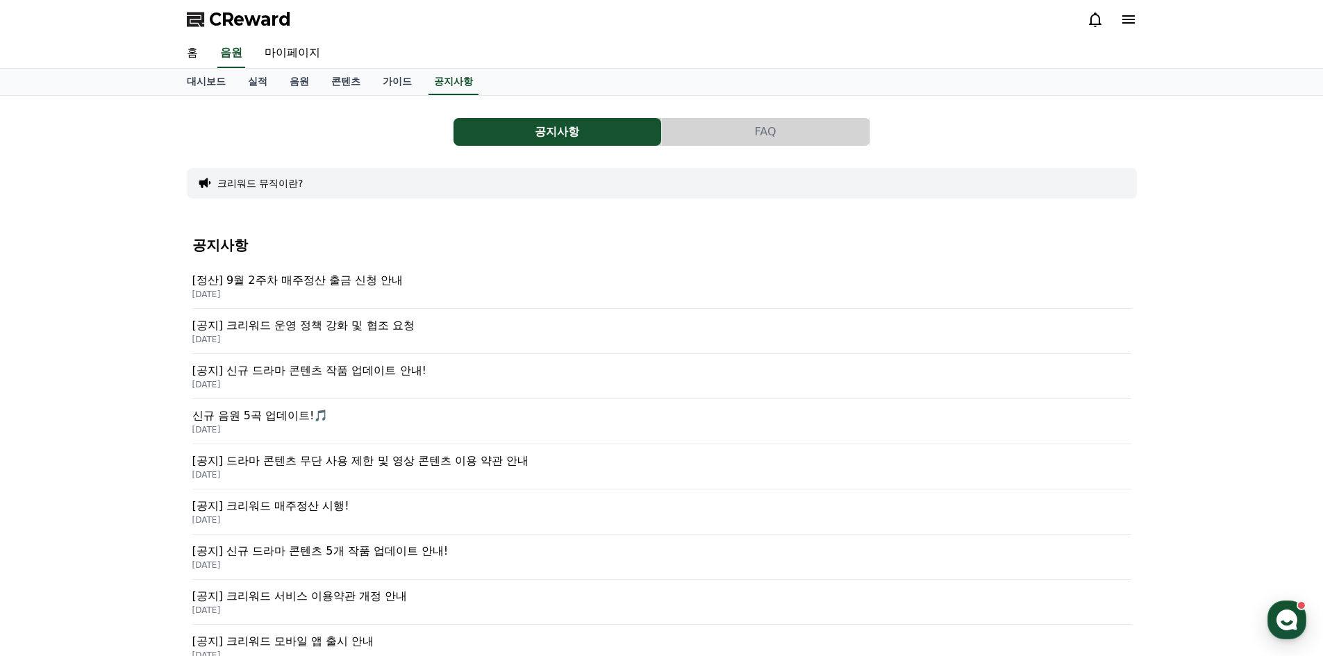
click at [339, 275] on p "[정산] 9월 2주차 매주정산 출금 신청 안내" at bounding box center [661, 280] width 939 height 17
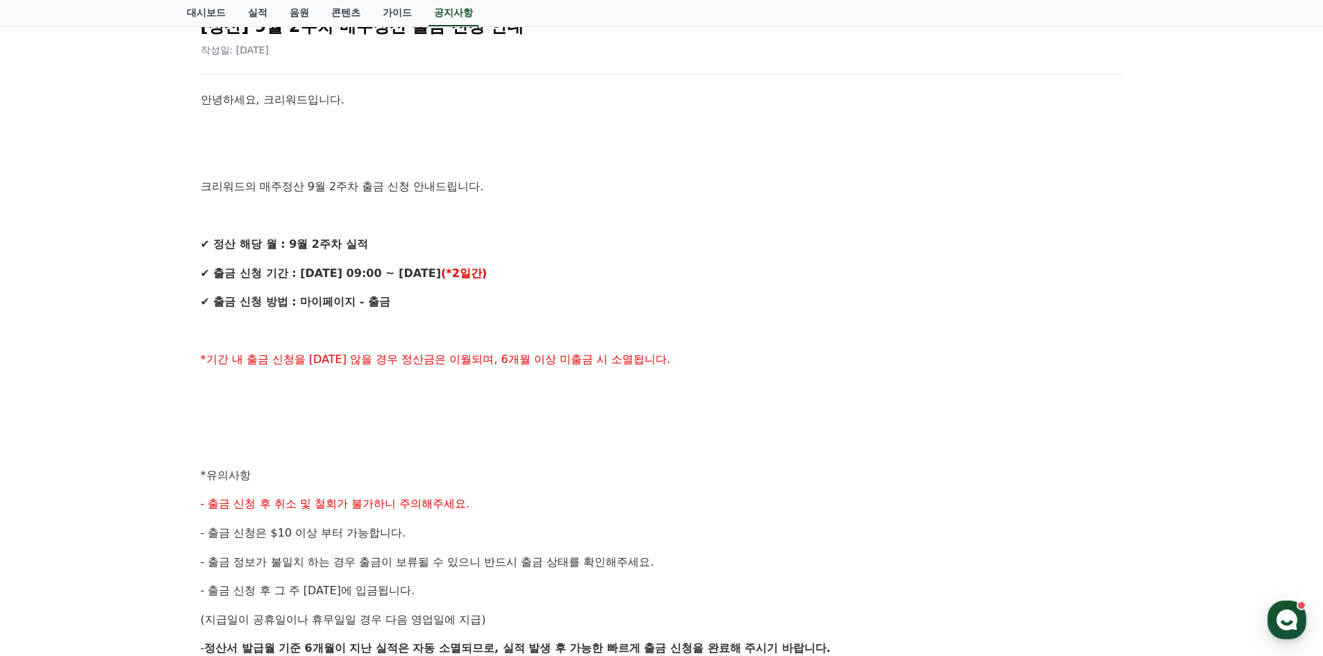
scroll to position [208, 0]
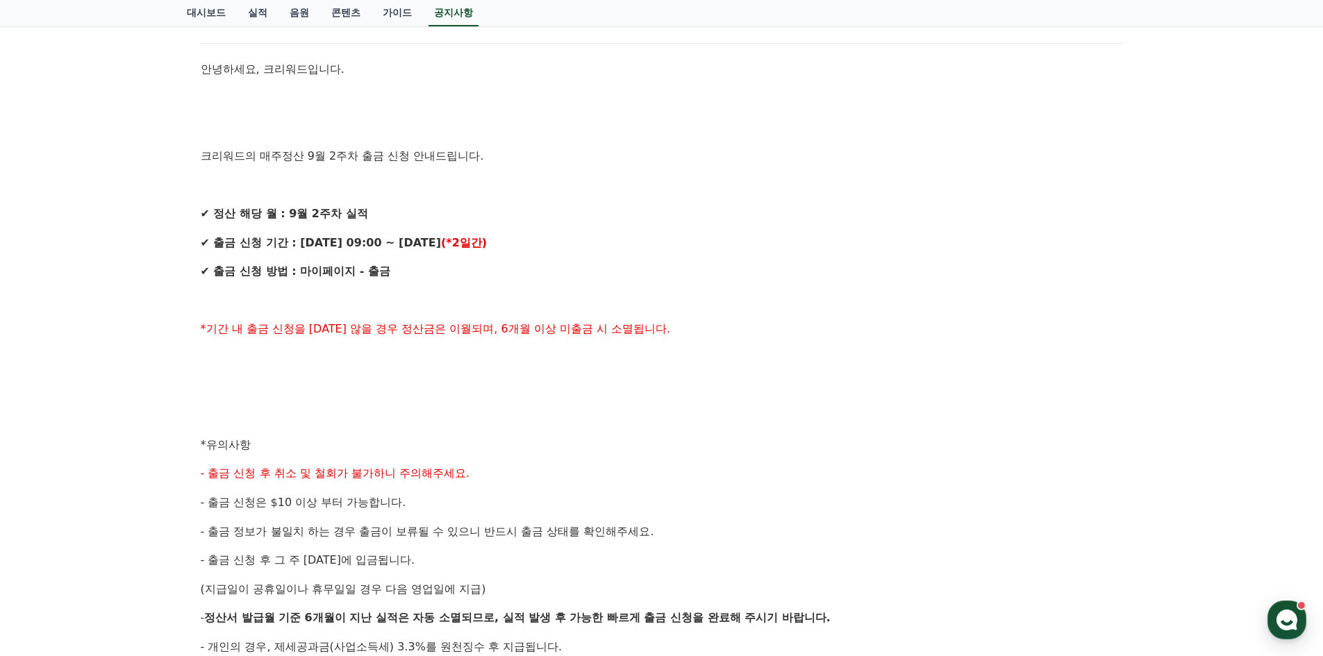
drag, startPoint x: 310, startPoint y: 240, endPoint x: 374, endPoint y: 274, distance: 72.4
click at [374, 274] on div "안녕하세요, 크리워드입니다. 크리워드의 매주정산 9월 2주차 출금 신청 안내드립니다. ✔ 정산 해당 월 : 9월 2주차 실적 ✔ 출금 신청 기…" at bounding box center [662, 459] width 922 height 798
click at [374, 274] on strong "✔ 출금 신청 방법 : 마이페이지 - 출금" at bounding box center [296, 271] width 190 height 13
